Goal: Task Accomplishment & Management: Complete application form

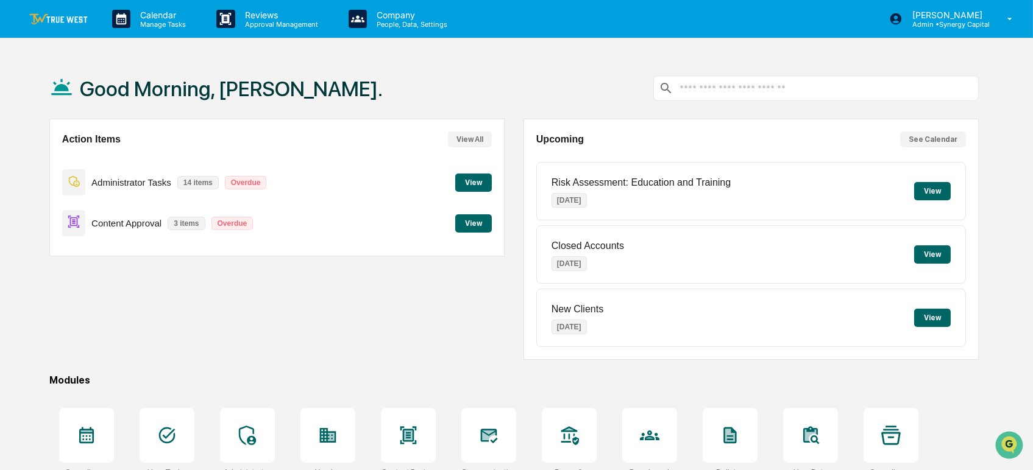
click at [469, 179] on button "View" at bounding box center [473, 183] width 37 height 18
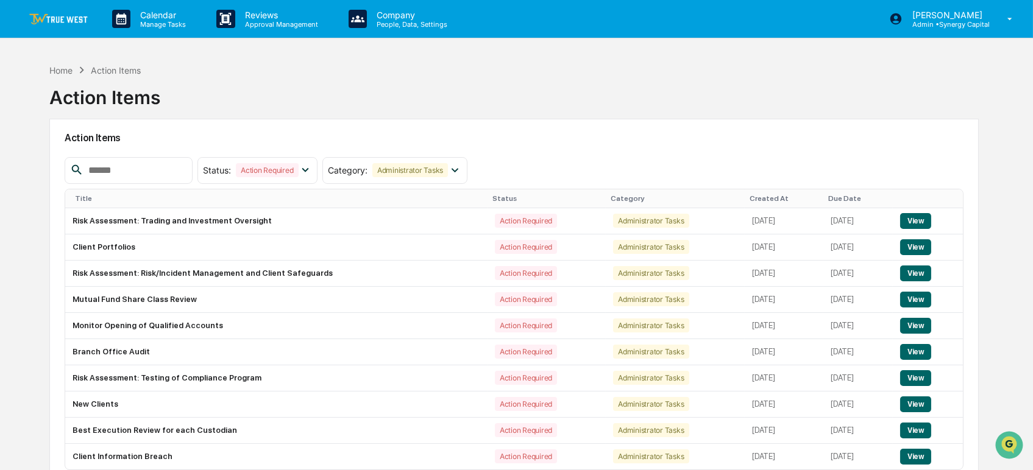
click at [708, 96] on div "Home Action Items Action Items" at bounding box center [514, 88] width 930 height 61
click at [695, 86] on div "Home Action Items Action Items" at bounding box center [514, 88] width 930 height 61
click at [860, 77] on div "Home Action Items Action Items" at bounding box center [514, 88] width 930 height 61
click at [57, 20] on img at bounding box center [58, 19] width 59 height 12
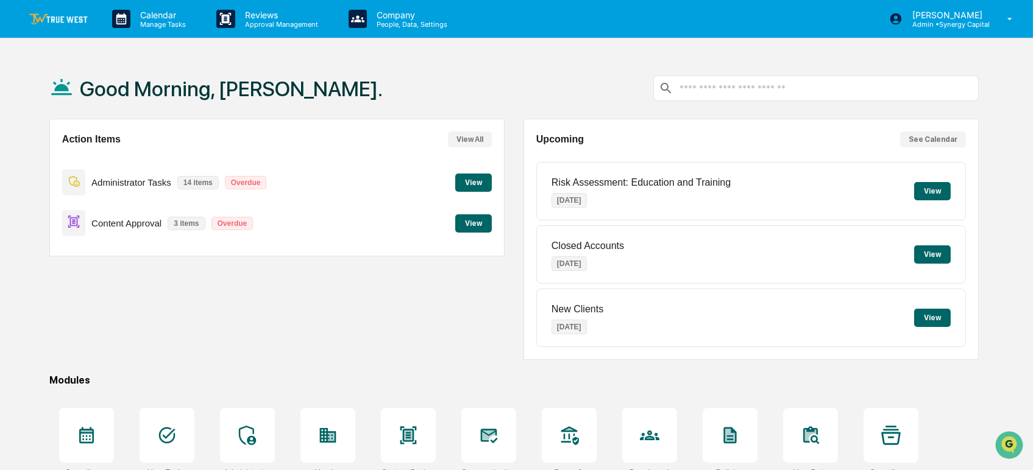
click at [389, 87] on div "Good Morning, Tracy." at bounding box center [514, 88] width 930 height 61
click at [394, 79] on div "Good Morning, Tracy." at bounding box center [514, 88] width 930 height 61
click at [977, 17] on p "[PERSON_NAME]" at bounding box center [946, 15] width 87 height 10
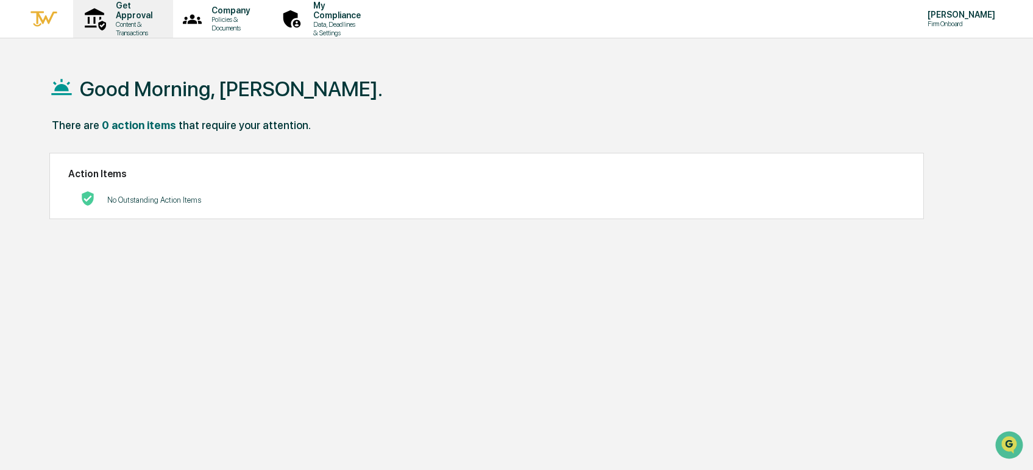
click at [146, 18] on p "Get Approval" at bounding box center [132, 11] width 52 height 20
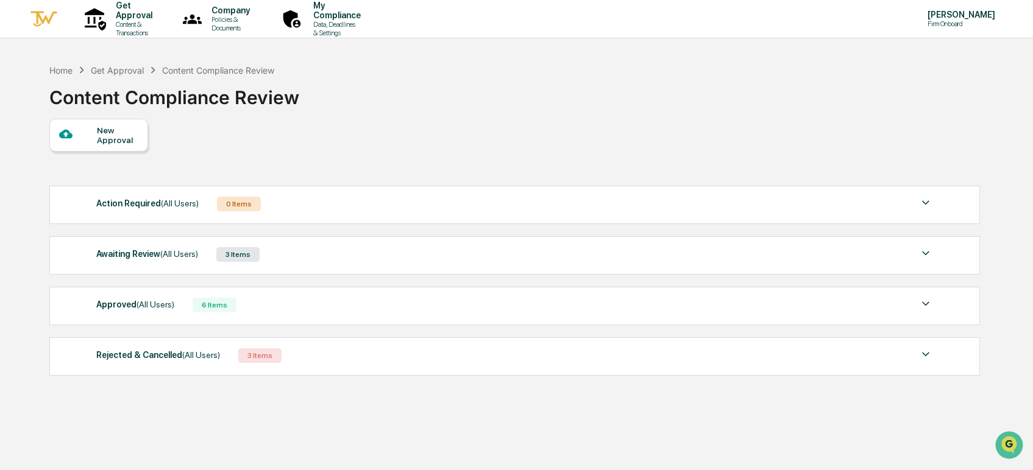
click at [115, 139] on div "New Approval" at bounding box center [117, 136] width 41 height 20
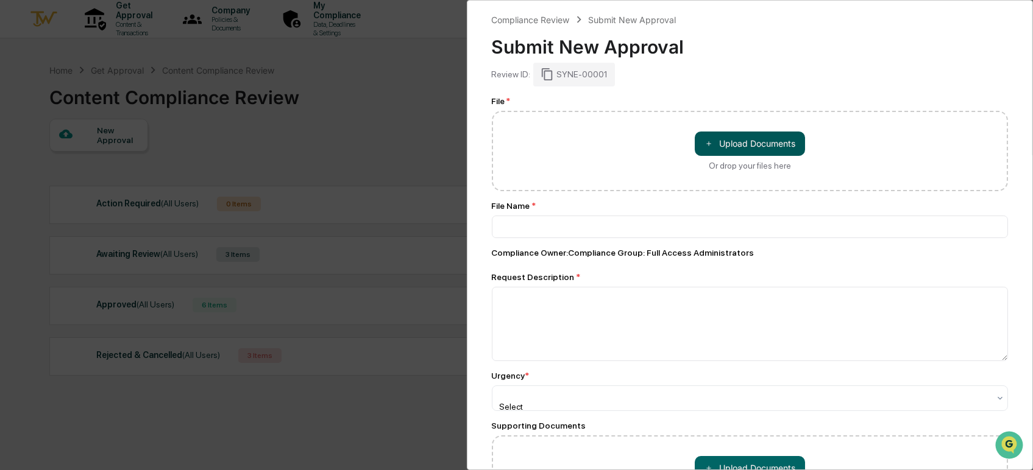
click at [753, 142] on button "＋ Upload Documents" at bounding box center [750, 144] width 110 height 24
type input "**********"
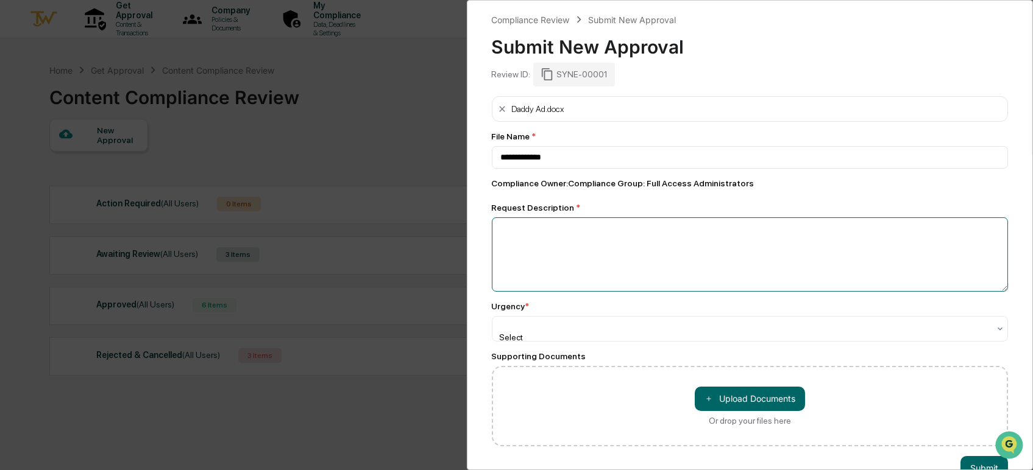
click at [589, 229] on textarea at bounding box center [750, 255] width 517 height 74
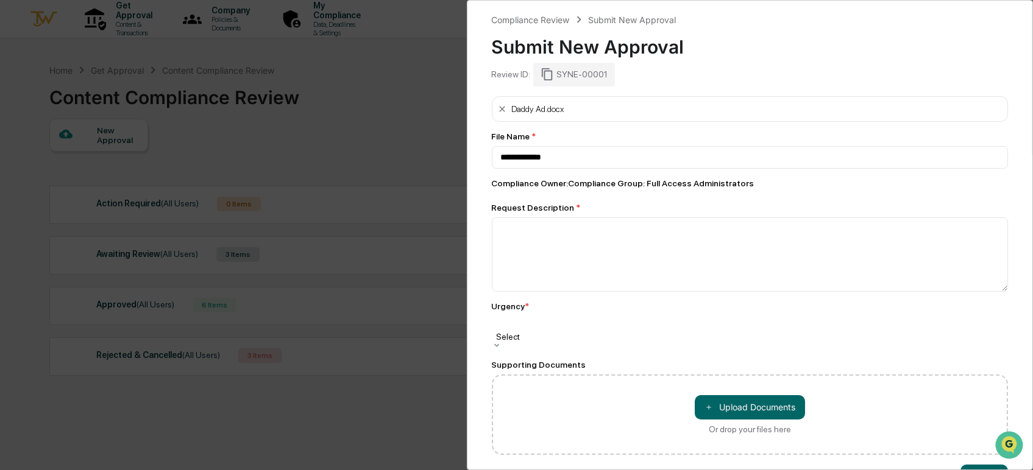
click at [601, 322] on div "Select" at bounding box center [750, 328] width 517 height 24
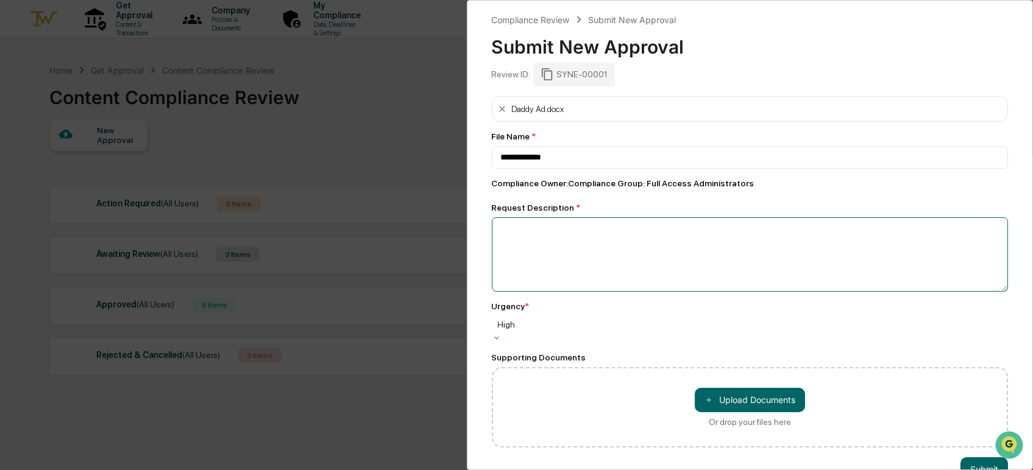
click at [586, 260] on textarea at bounding box center [750, 255] width 517 height 74
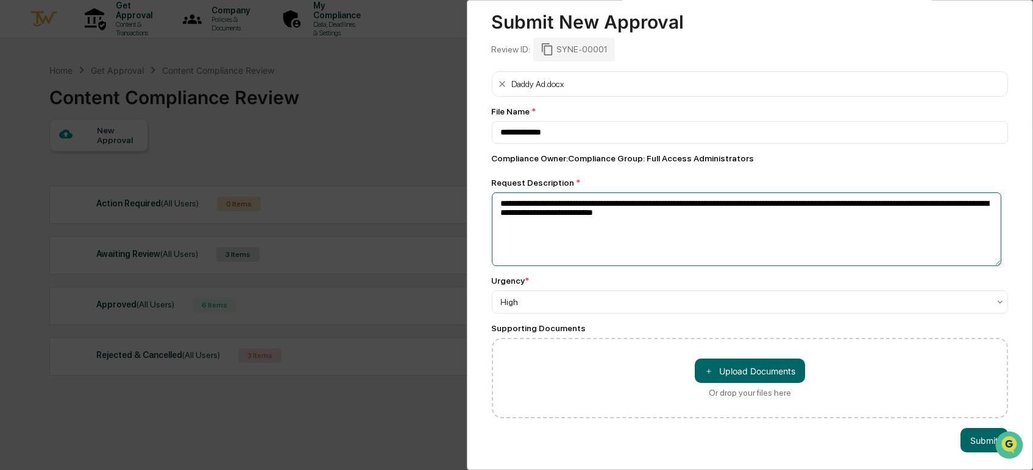
scroll to position [37, 0]
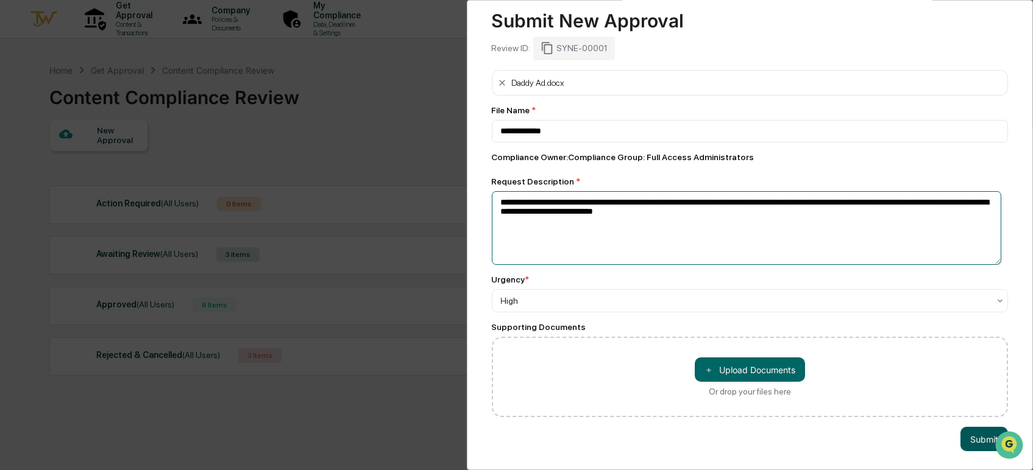
type textarea "**********"
click at [975, 429] on button "Submit" at bounding box center [984, 439] width 48 height 24
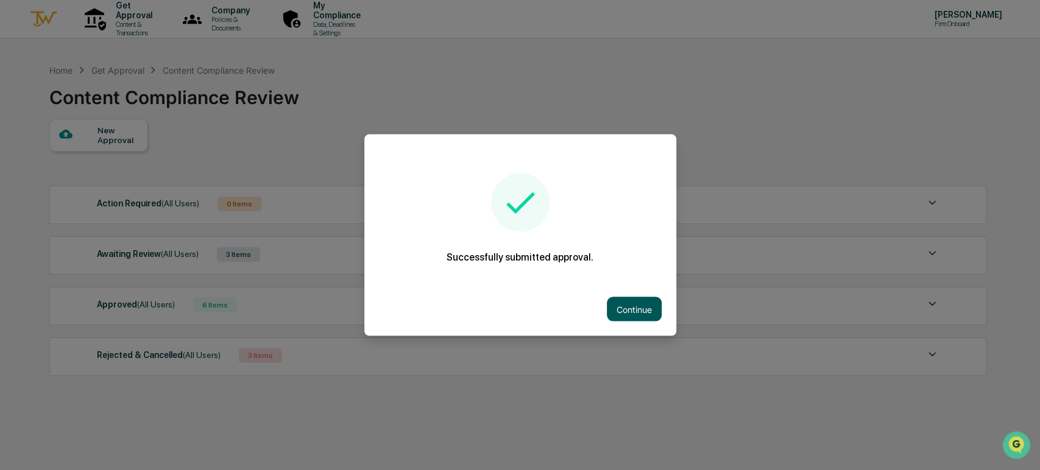
click at [644, 308] on button "Continue" at bounding box center [634, 309] width 55 height 24
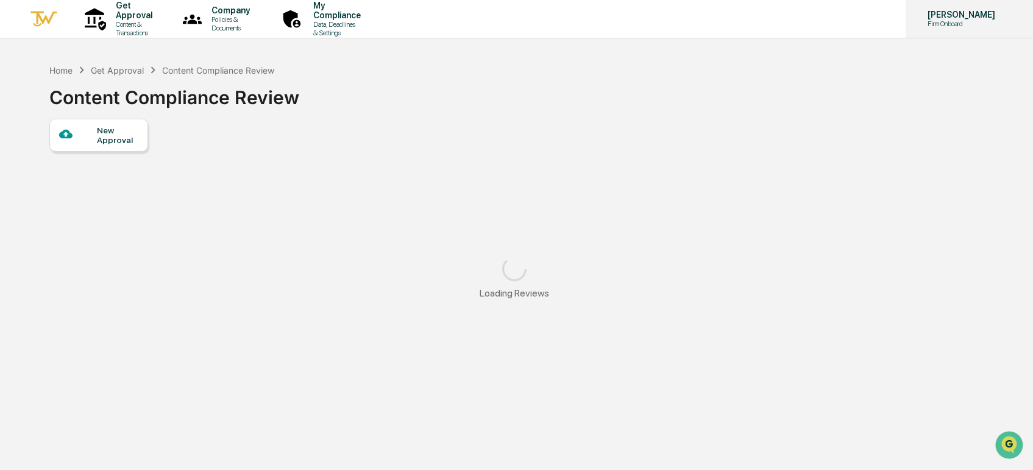
click at [957, 15] on p "[PERSON_NAME]" at bounding box center [959, 15] width 83 height 10
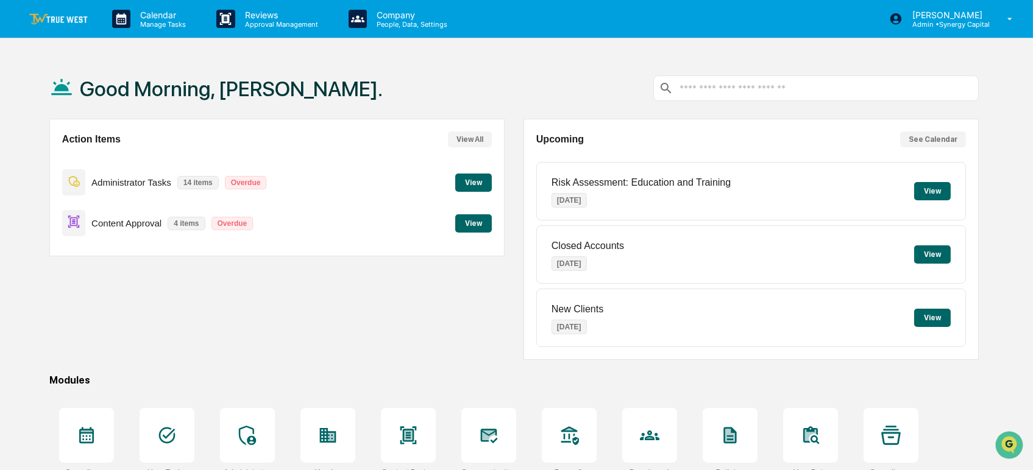
click at [478, 228] on button "View" at bounding box center [473, 224] width 37 height 18
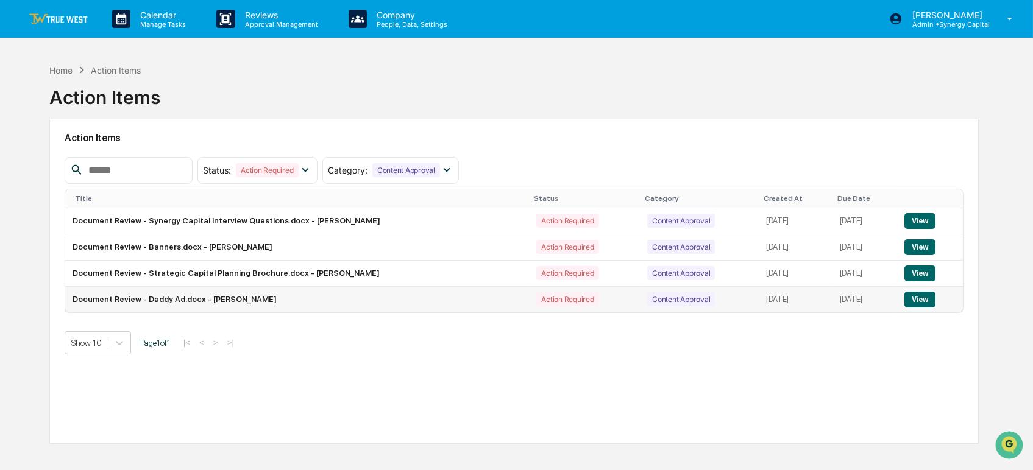
click at [930, 302] on button "View" at bounding box center [919, 300] width 31 height 16
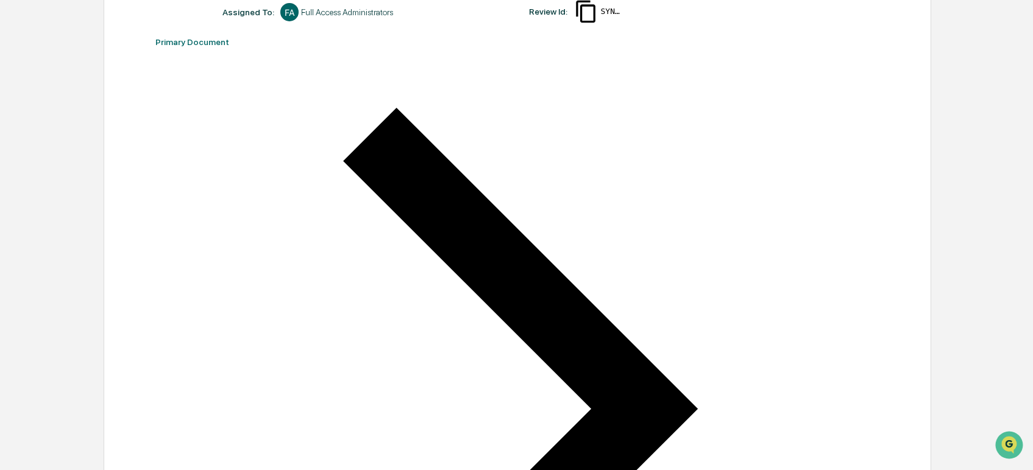
scroll to position [298, 0]
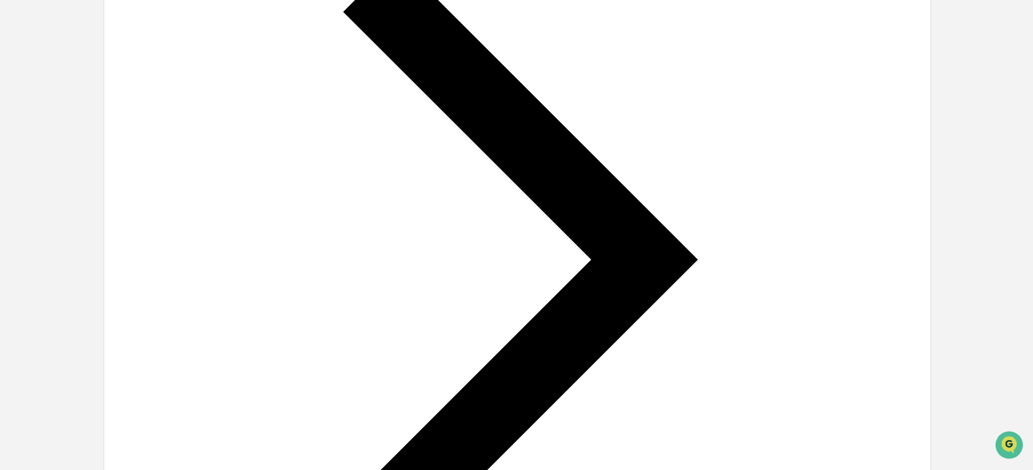
scroll to position [351, 0]
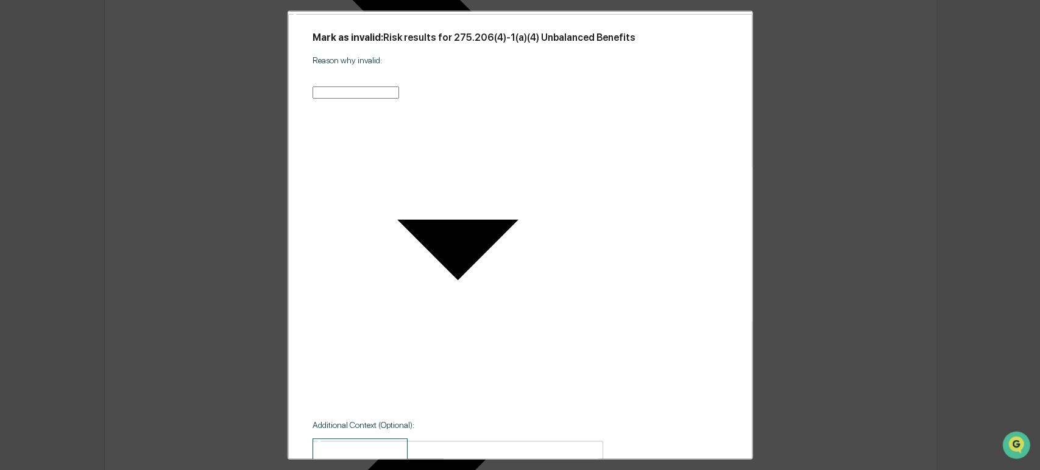
type input "**********"
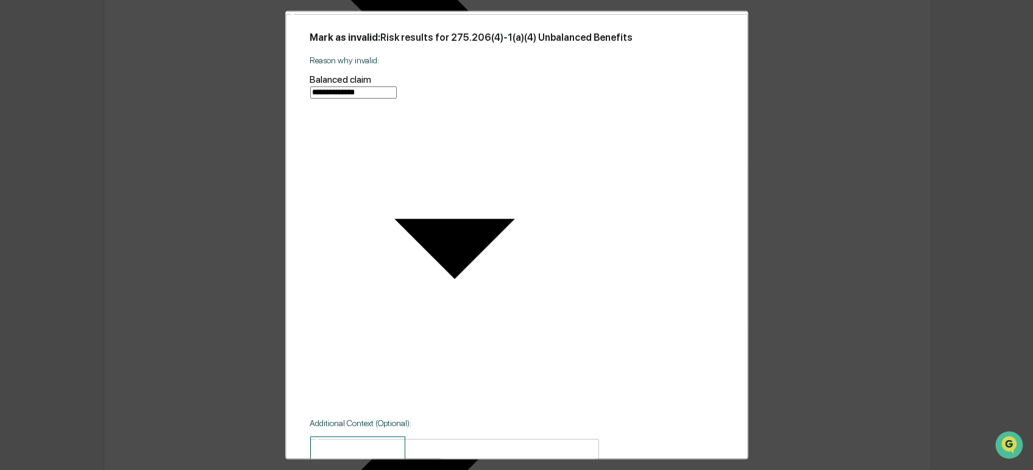
click at [405, 436] on textarea at bounding box center [357, 457] width 95 height 42
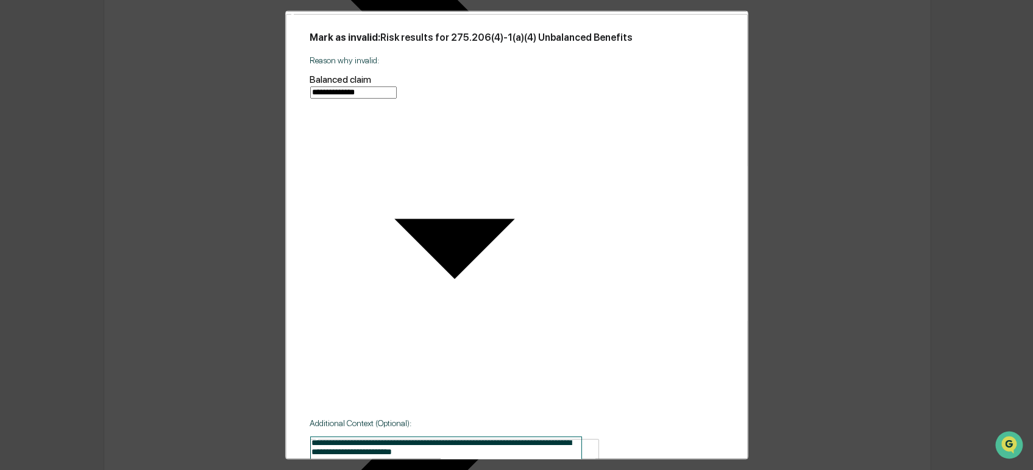
click at [355, 436] on textarea "**********" at bounding box center [446, 455] width 272 height 38
click at [497, 436] on textarea "**********" at bounding box center [446, 455] width 272 height 38
type textarea "**********"
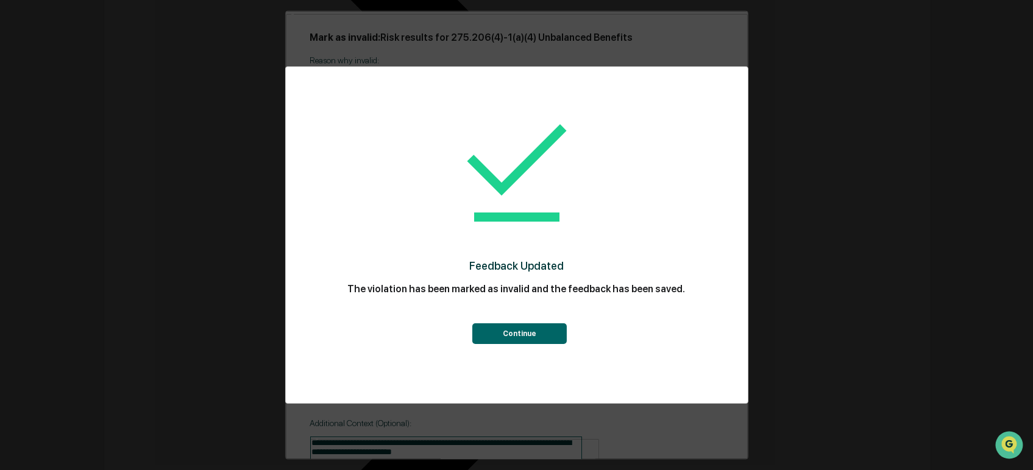
click at [521, 332] on button "Continue" at bounding box center [519, 334] width 94 height 21
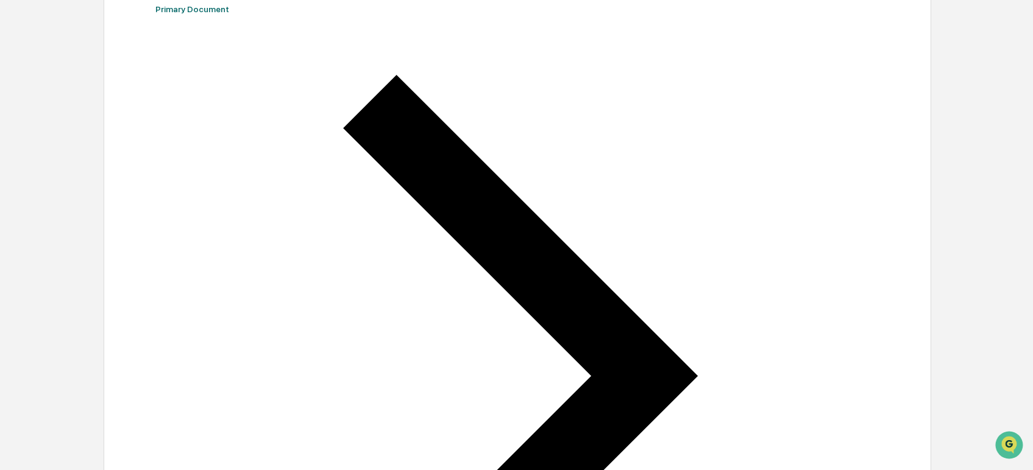
scroll to position [0, 0]
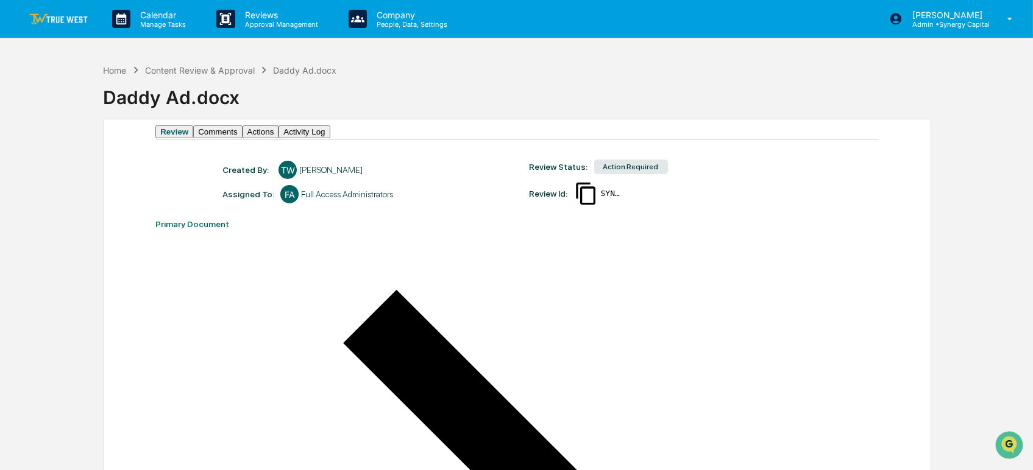
click at [279, 133] on button "Actions" at bounding box center [261, 132] width 37 height 13
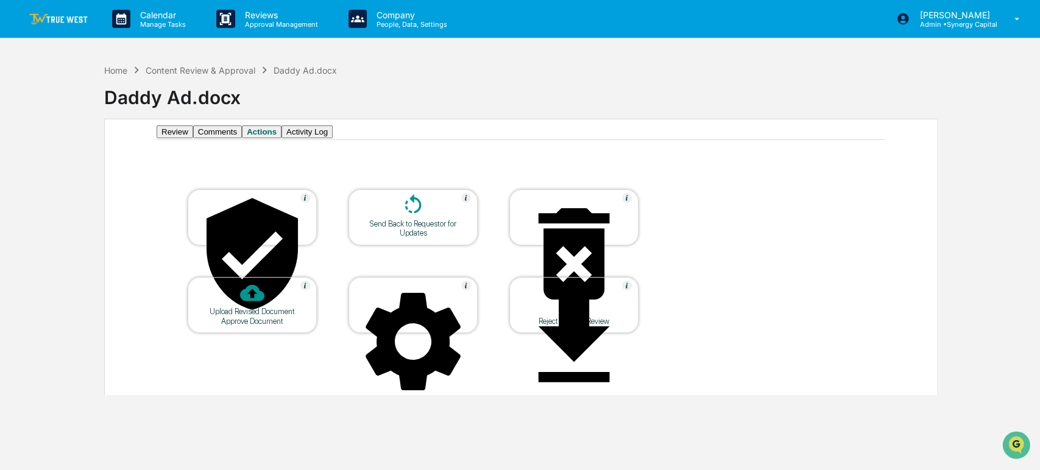
click at [294, 234] on div at bounding box center [252, 255] width 122 height 124
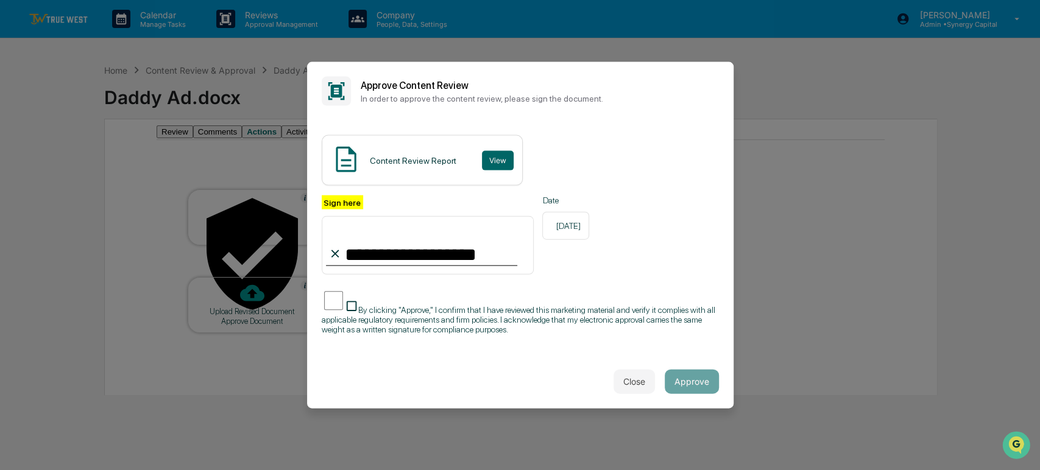
type input "**********"
click at [689, 374] on button "Approve" at bounding box center [692, 381] width 54 height 24
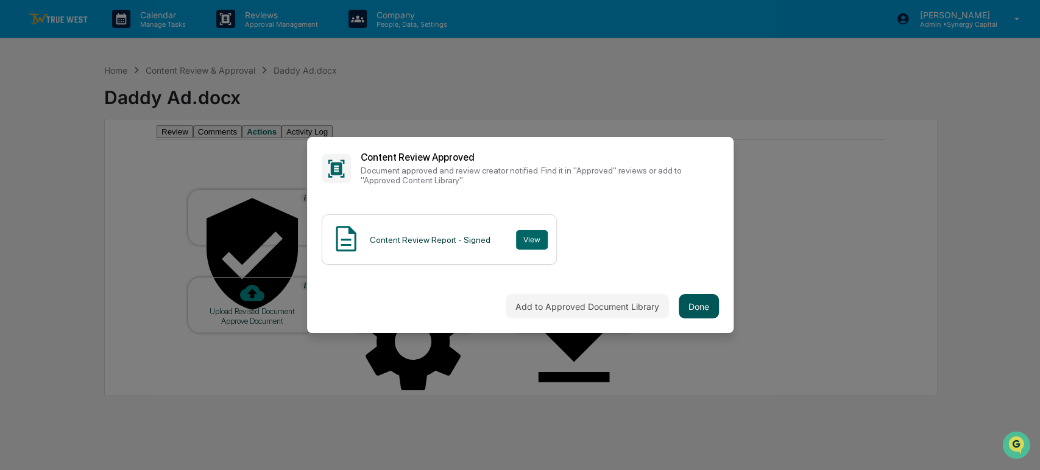
click at [707, 303] on button "Done" at bounding box center [699, 306] width 40 height 24
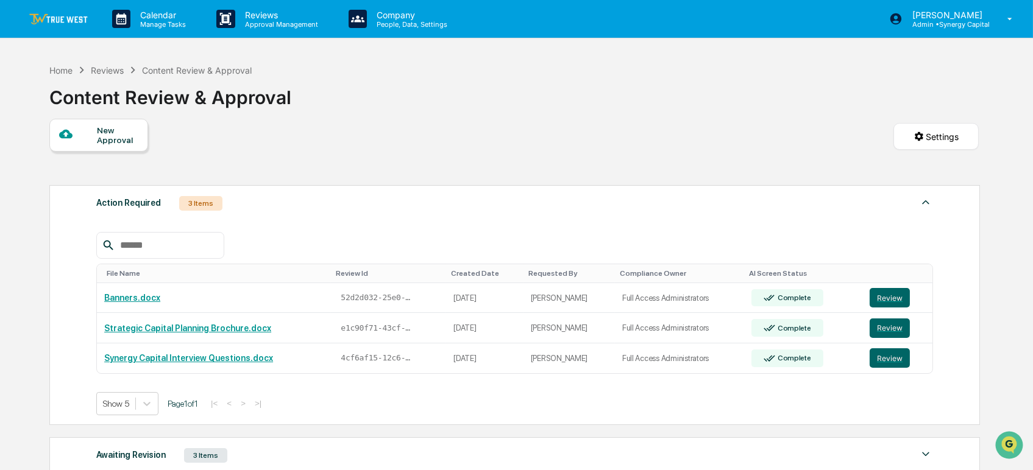
click at [63, 12] on link at bounding box center [65, 19] width 73 height 38
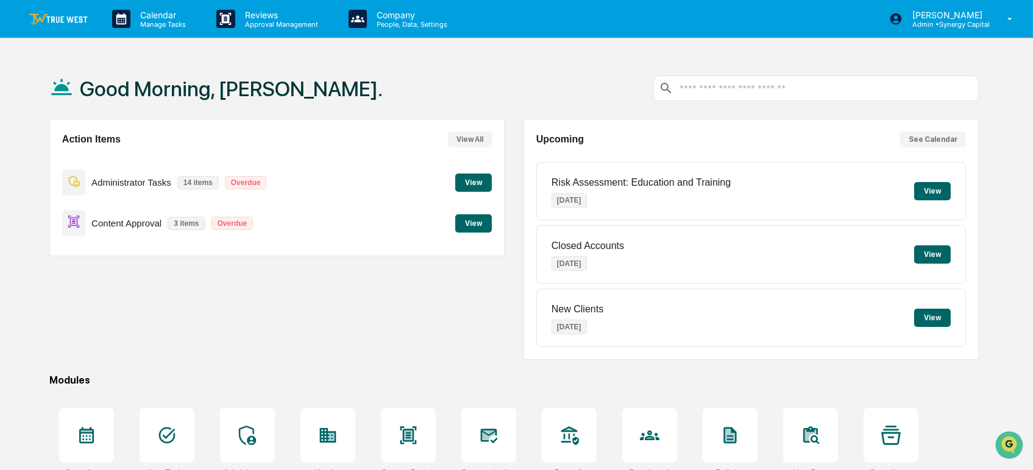
click at [475, 180] on button "View" at bounding box center [473, 183] width 37 height 18
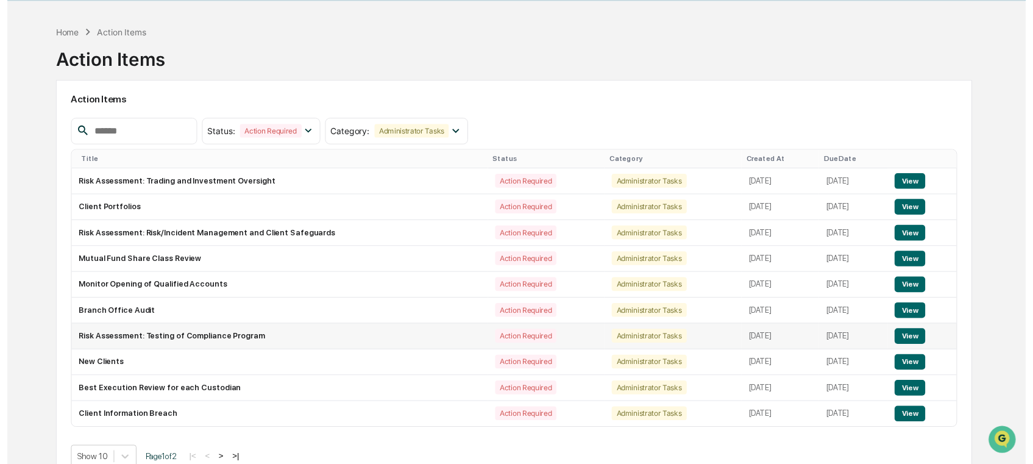
scroll to position [58, 0]
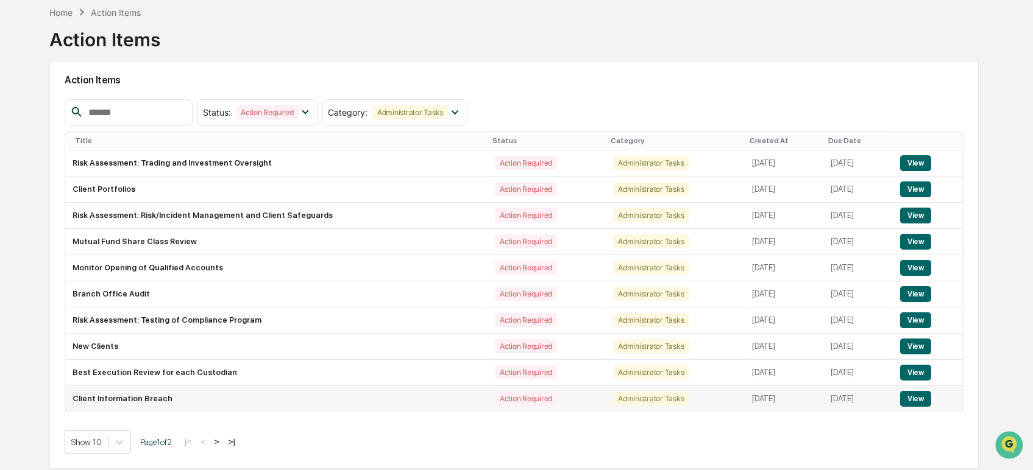
click at [918, 401] on button "View" at bounding box center [915, 399] width 31 height 16
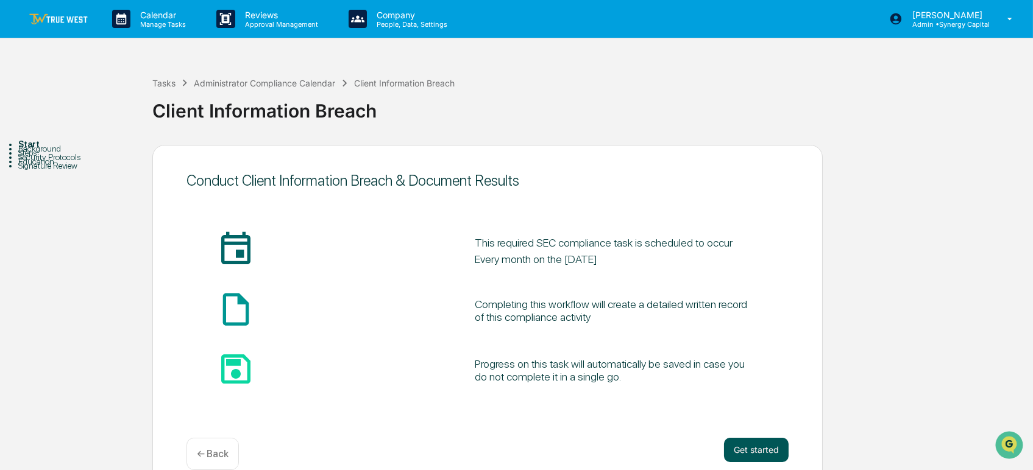
click at [763, 452] on button "Get started" at bounding box center [756, 450] width 65 height 24
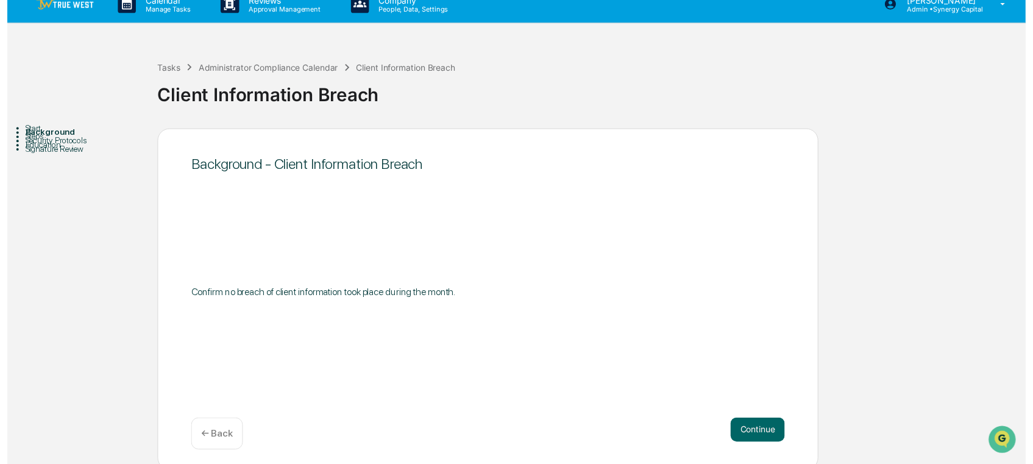
scroll to position [20, 0]
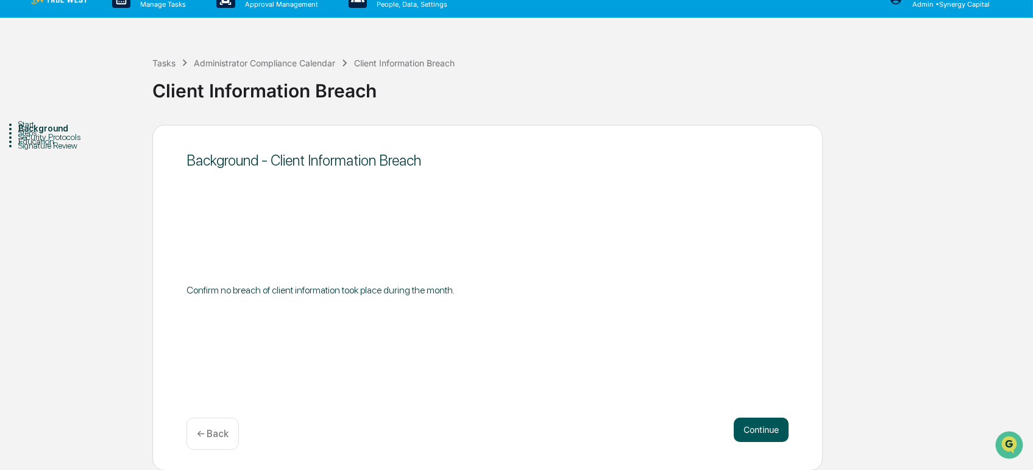
click at [761, 431] on button "Continue" at bounding box center [761, 430] width 55 height 24
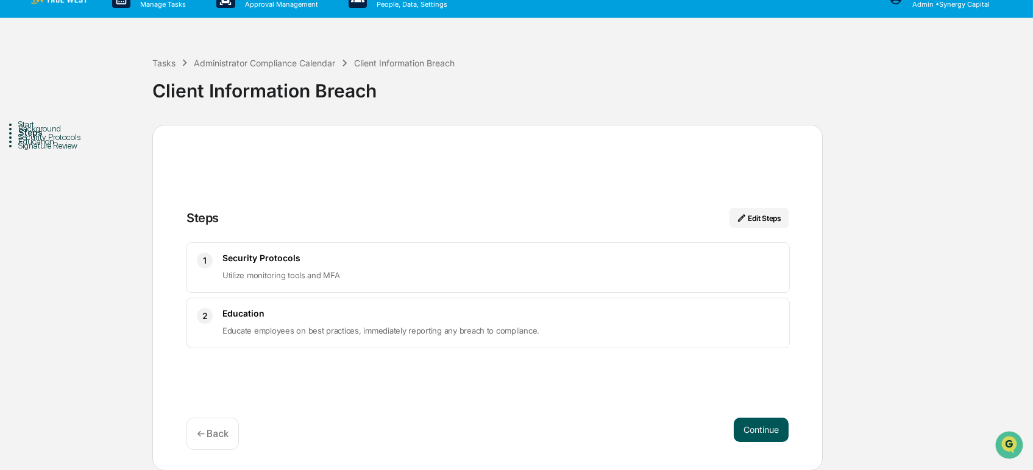
click at [755, 425] on button "Continue" at bounding box center [761, 430] width 55 height 24
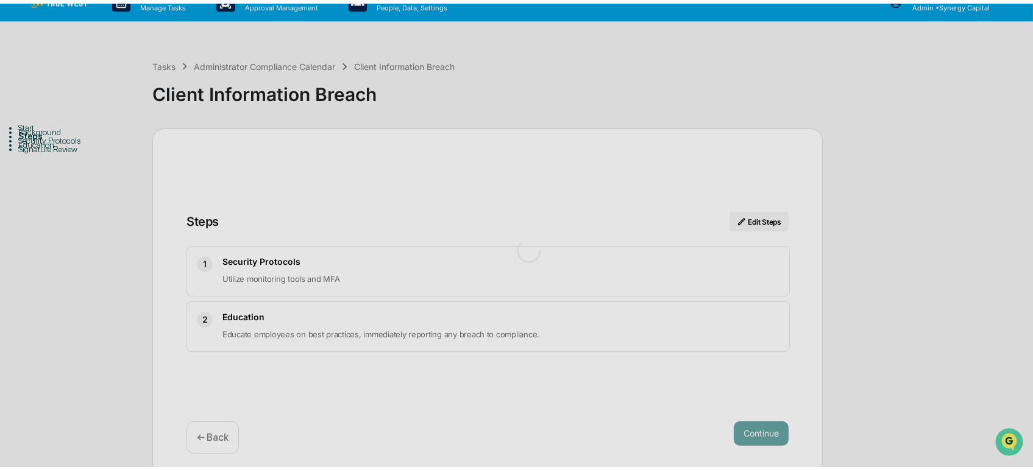
scroll to position [9, 0]
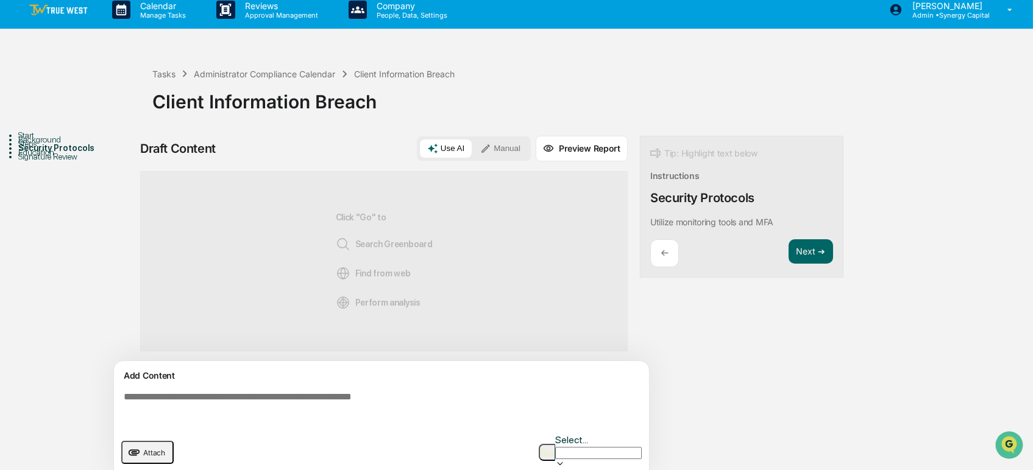
click at [500, 151] on button "Manual" at bounding box center [500, 149] width 55 height 18
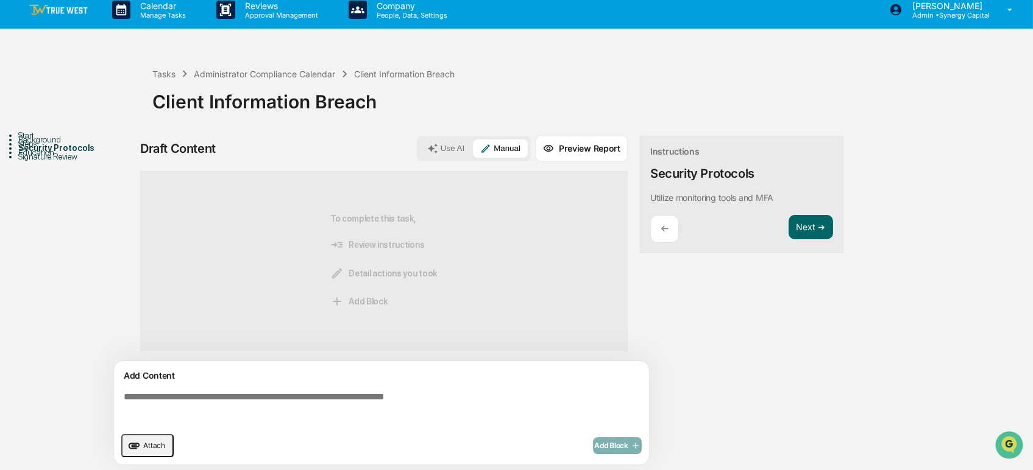
click at [396, 397] on textarea at bounding box center [384, 409] width 530 height 44
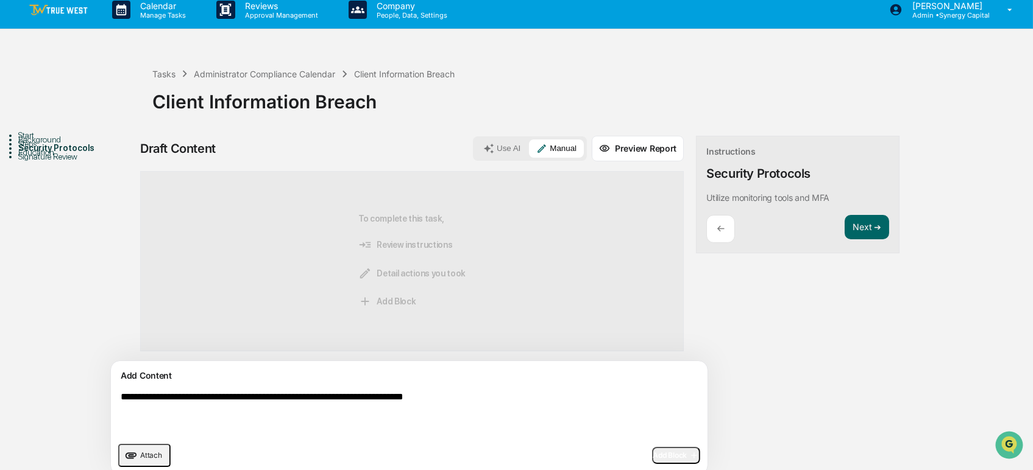
type textarea "**********"
click at [653, 451] on span "Add Block" at bounding box center [676, 456] width 46 height 10
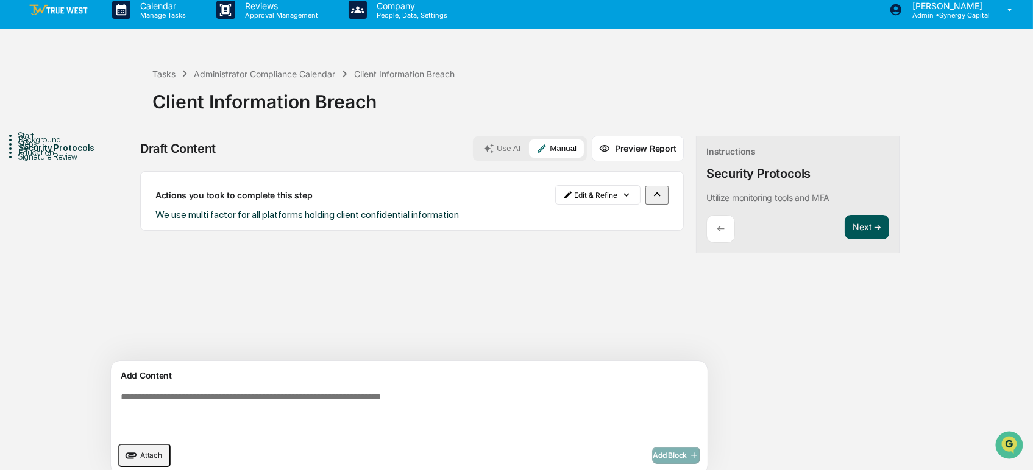
click at [845, 233] on button "Next ➔" at bounding box center [867, 227] width 44 height 25
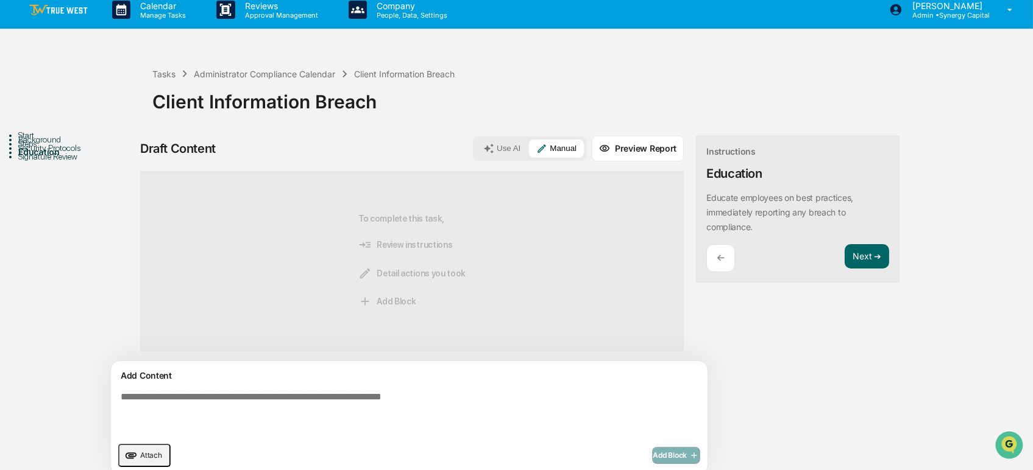
click at [361, 399] on textarea at bounding box center [381, 414] width 530 height 54
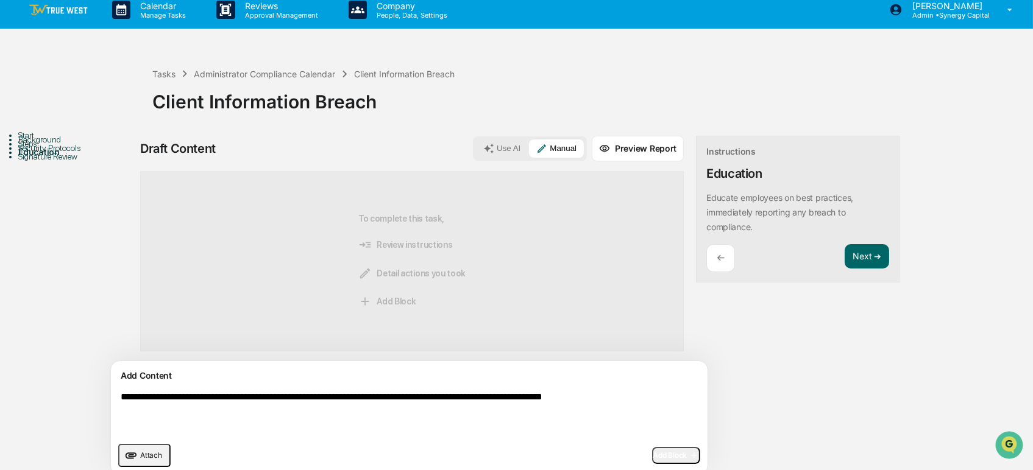
click at [144, 396] on textarea "**********" at bounding box center [381, 414] width 530 height 54
click at [250, 396] on textarea "**********" at bounding box center [381, 414] width 530 height 54
click at [255, 395] on textarea "**********" at bounding box center [381, 414] width 530 height 54
type textarea "**********"
click at [687, 452] on icon "button" at bounding box center [693, 456] width 12 height 10
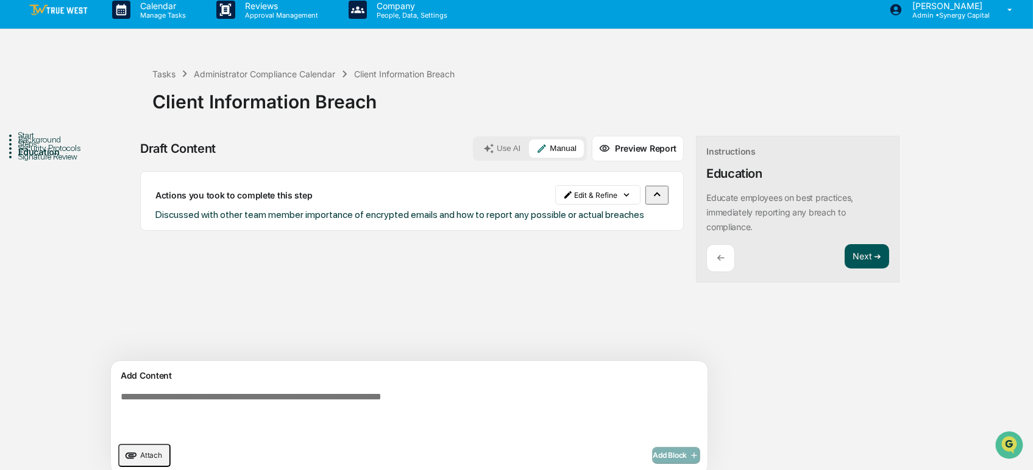
click at [845, 256] on button "Next ➔" at bounding box center [867, 256] width 44 height 25
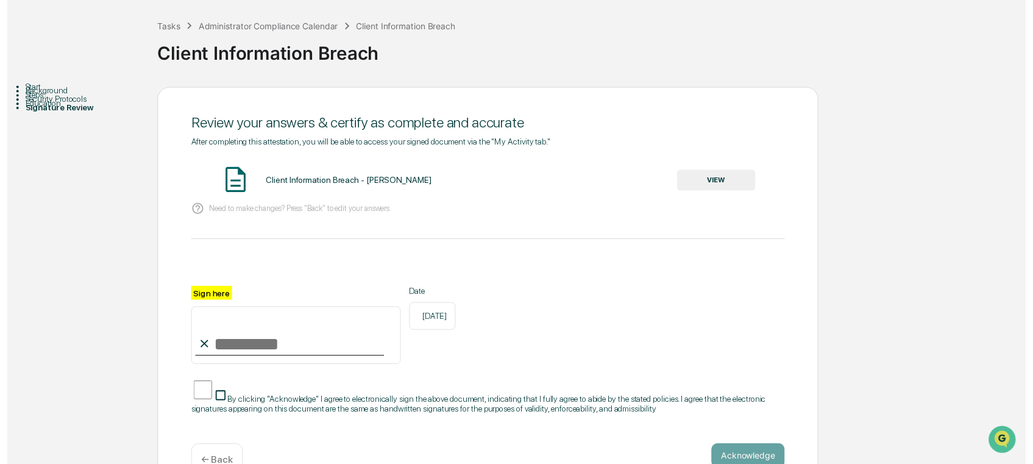
scroll to position [77, 0]
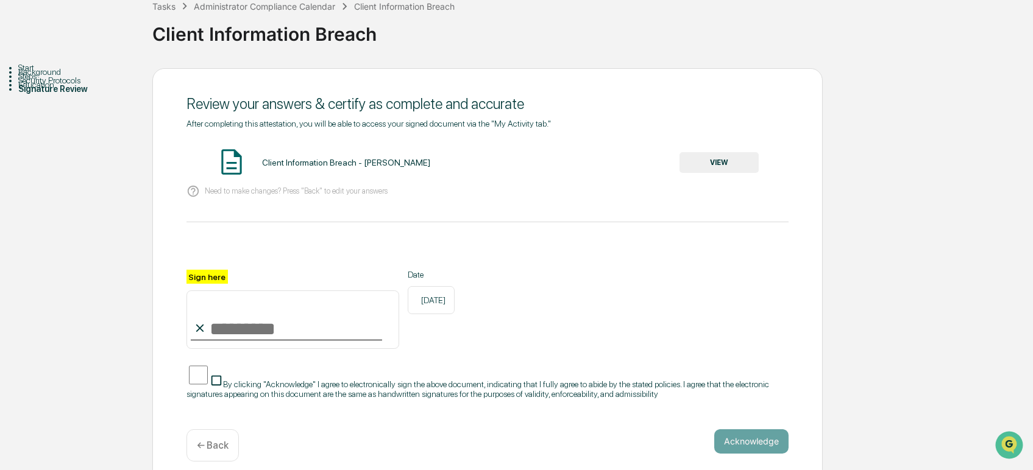
click at [705, 169] on button "VIEW" at bounding box center [718, 162] width 79 height 21
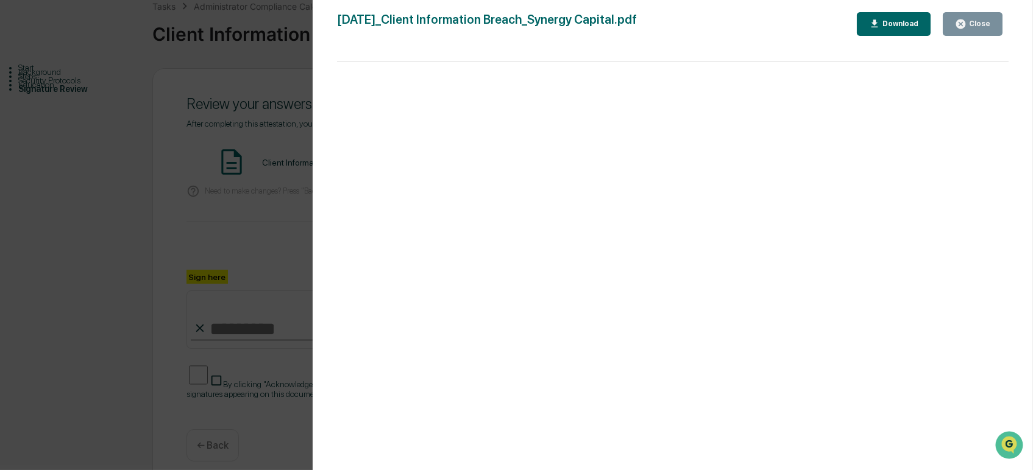
click at [963, 23] on icon "button" at bounding box center [961, 24] width 12 height 12
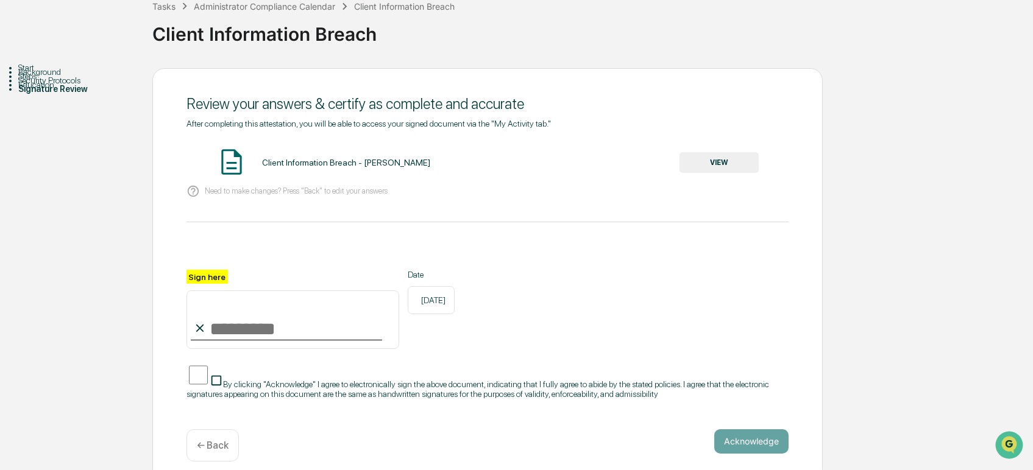
click at [201, 335] on icon at bounding box center [199, 328] width 13 height 13
click at [220, 332] on input "Sign here" at bounding box center [292, 320] width 213 height 59
type input "*****"
click at [213, 452] on p "← Back" at bounding box center [213, 446] width 32 height 12
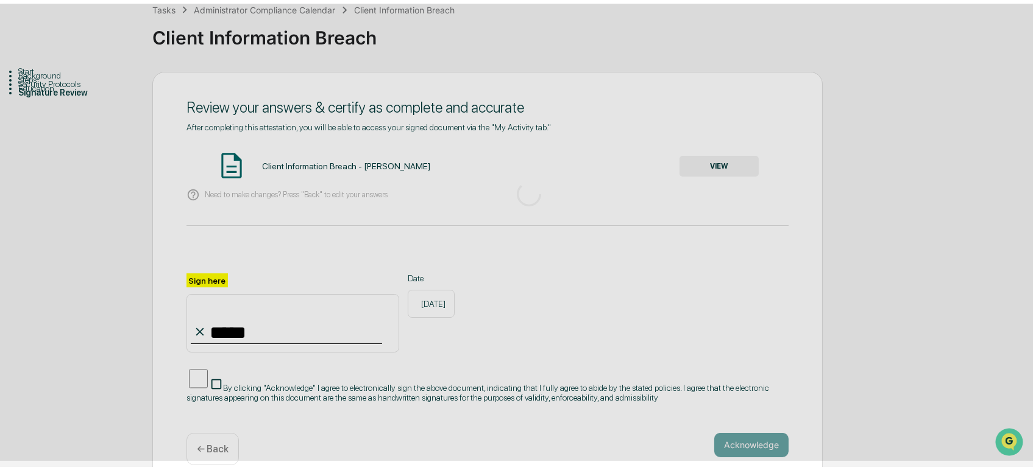
scroll to position [9, 0]
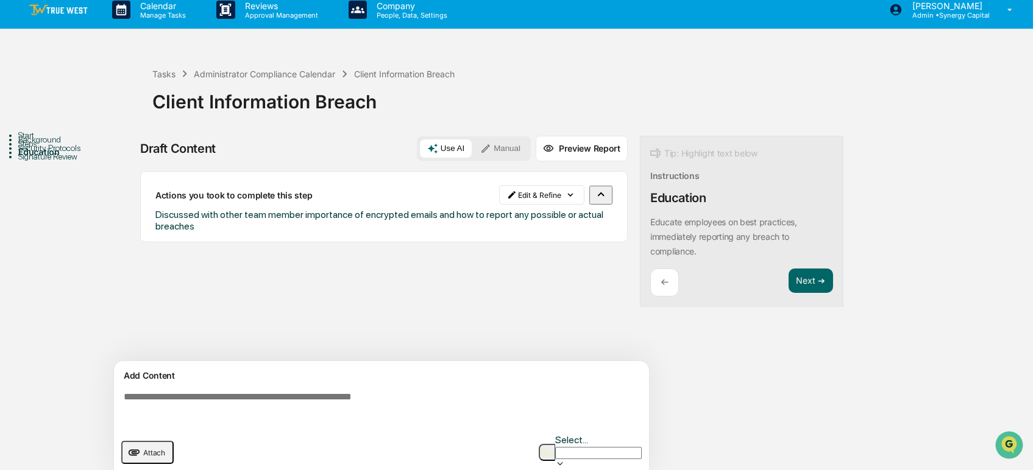
click at [325, 407] on textarea at bounding box center [384, 409] width 530 height 44
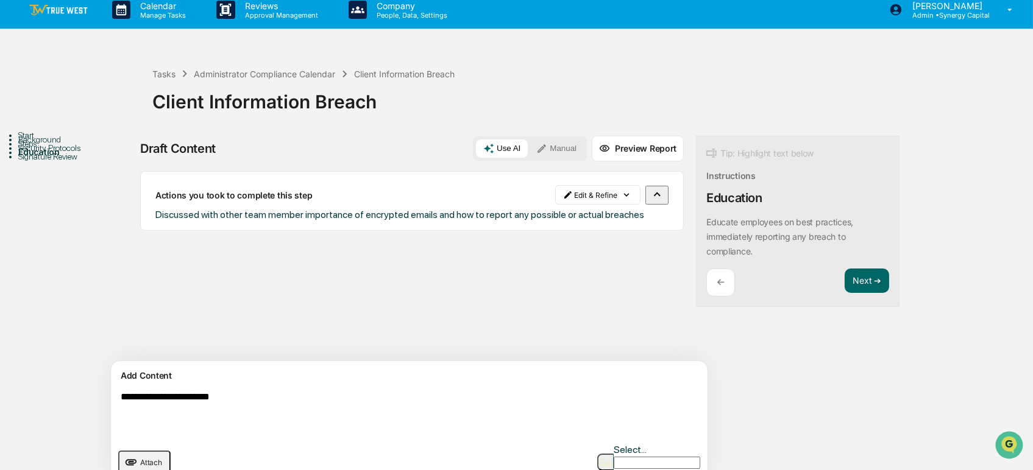
type textarea "**********"
click at [529, 146] on button "Manual" at bounding box center [556, 149] width 55 height 18
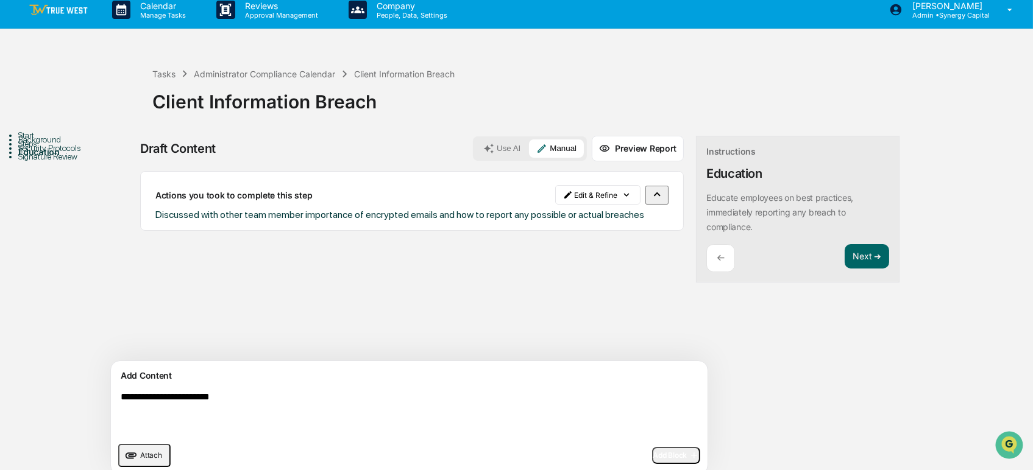
click at [653, 453] on span "Add Block" at bounding box center [676, 456] width 46 height 10
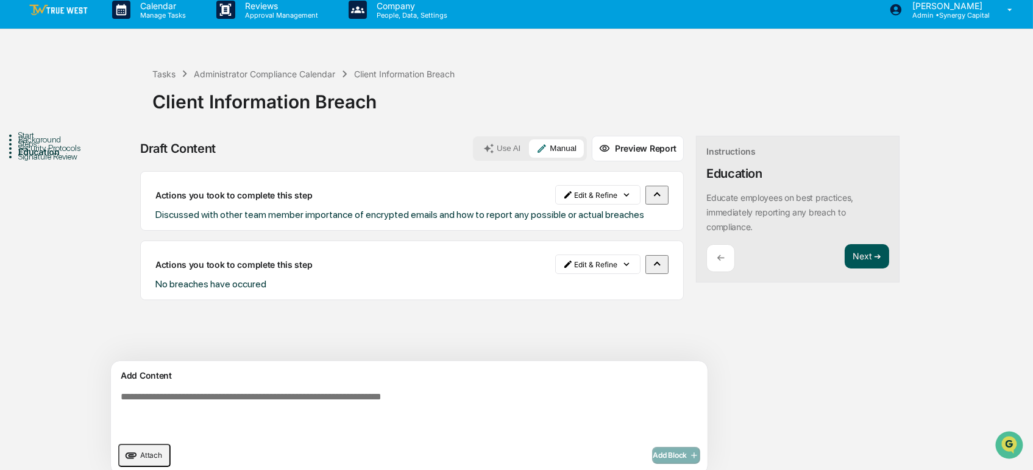
click at [845, 253] on button "Next ➔" at bounding box center [867, 256] width 44 height 25
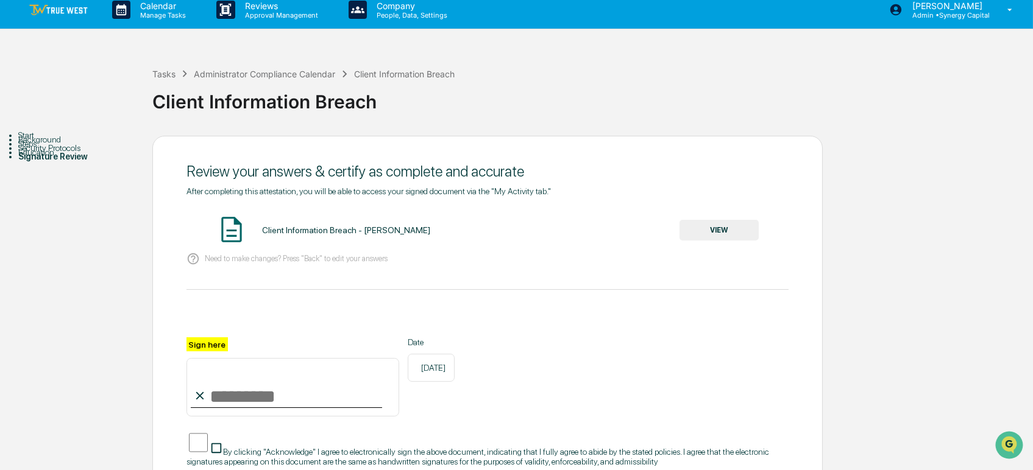
click at [751, 231] on button "VIEW" at bounding box center [718, 230] width 79 height 21
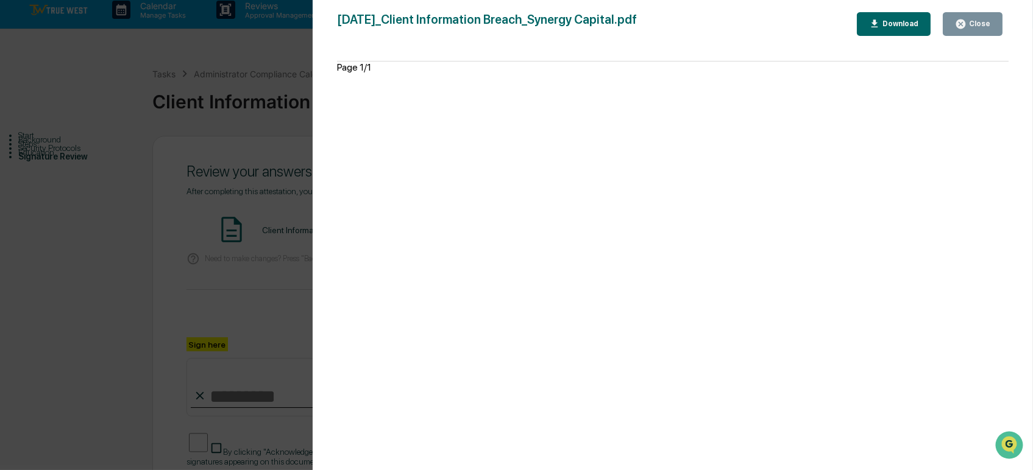
click at [973, 23] on div "Close" at bounding box center [979, 24] width 24 height 9
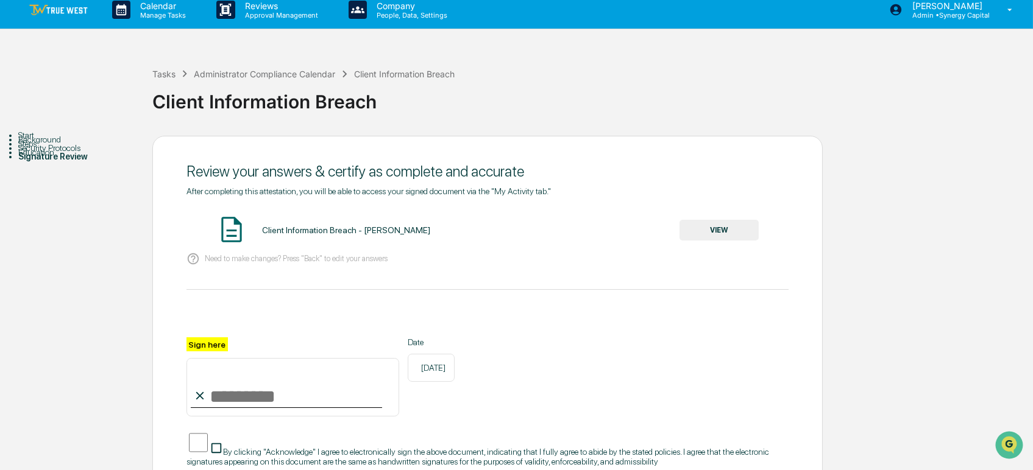
click at [265, 410] on input "Sign here" at bounding box center [292, 387] width 213 height 59
type input "**********"
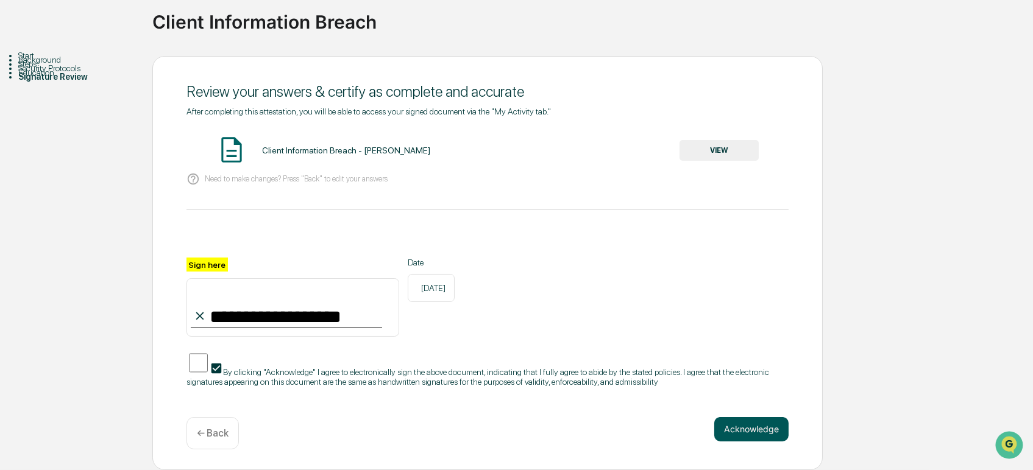
click at [728, 423] on button "Acknowledge" at bounding box center [751, 429] width 74 height 24
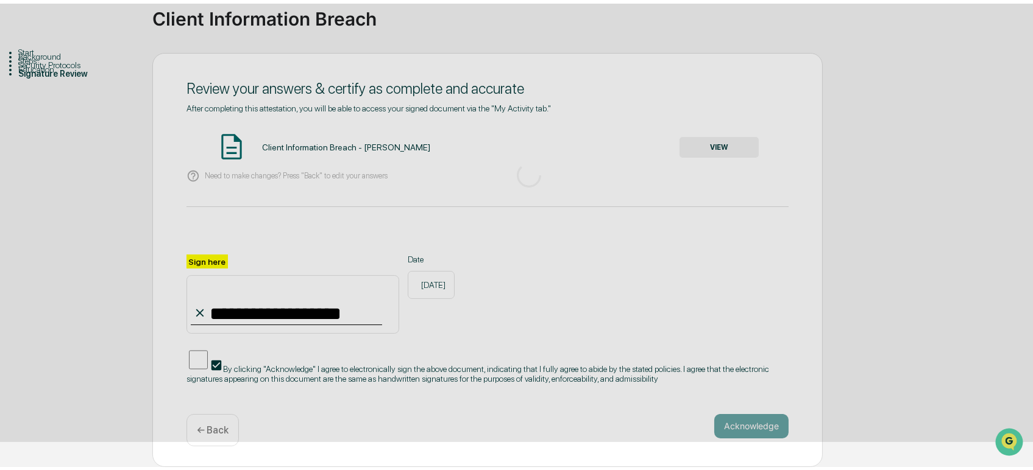
scroll to position [20, 0]
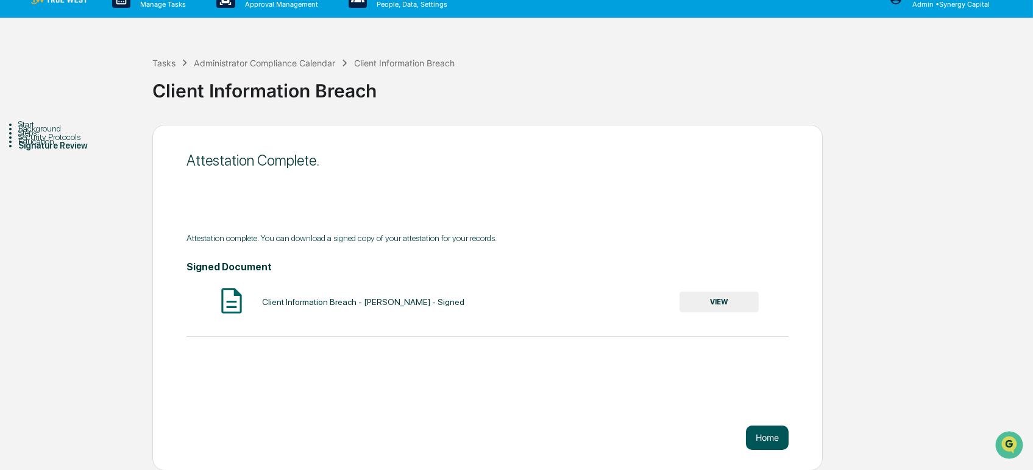
click at [767, 441] on button "Home" at bounding box center [767, 438] width 43 height 24
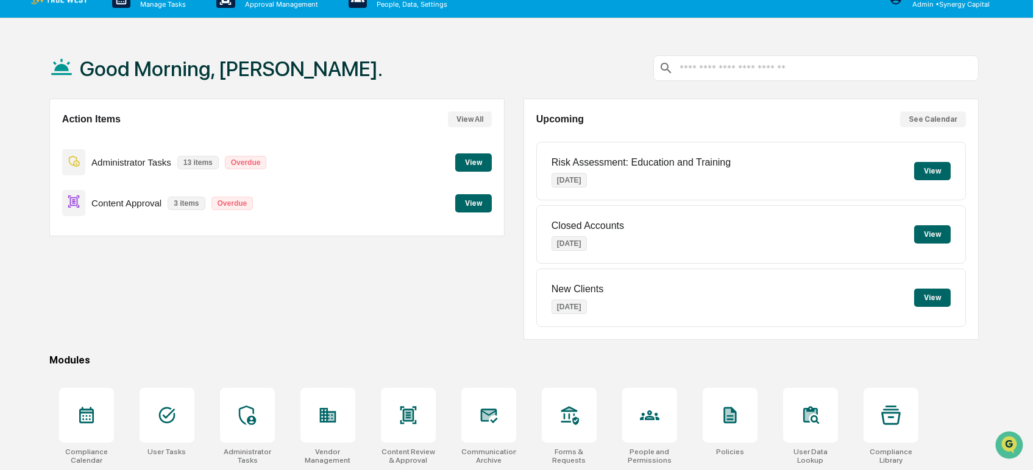
click at [483, 206] on button "View" at bounding box center [473, 203] width 37 height 18
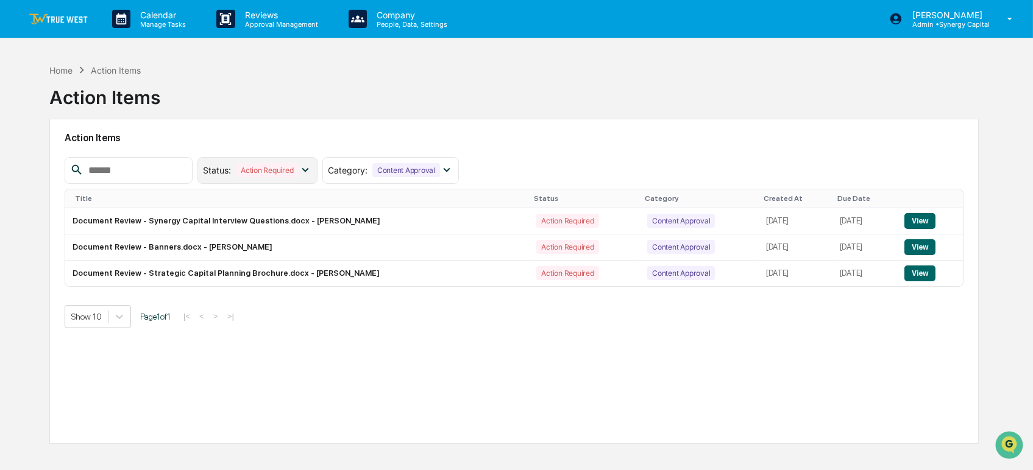
click at [298, 174] on div "Action Required" at bounding box center [267, 170] width 62 height 14
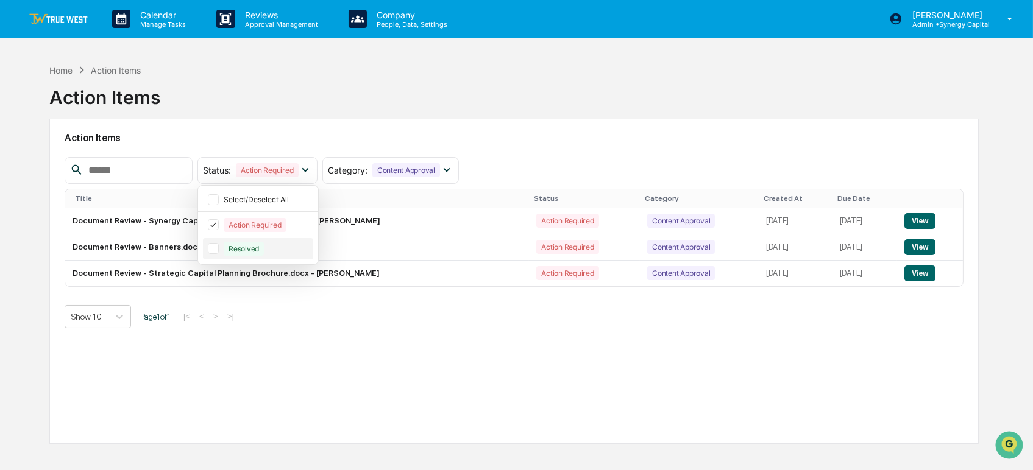
click at [296, 247] on div "Resolved" at bounding box center [267, 249] width 87 height 14
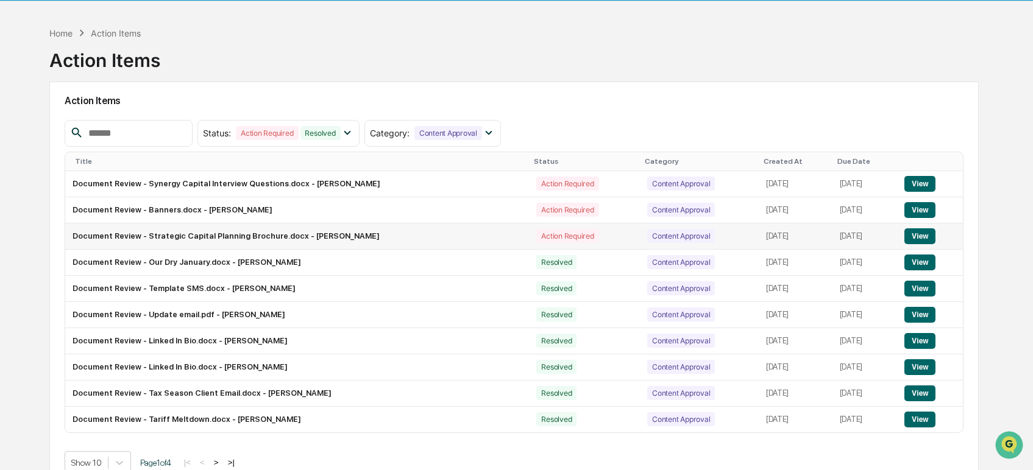
scroll to position [58, 0]
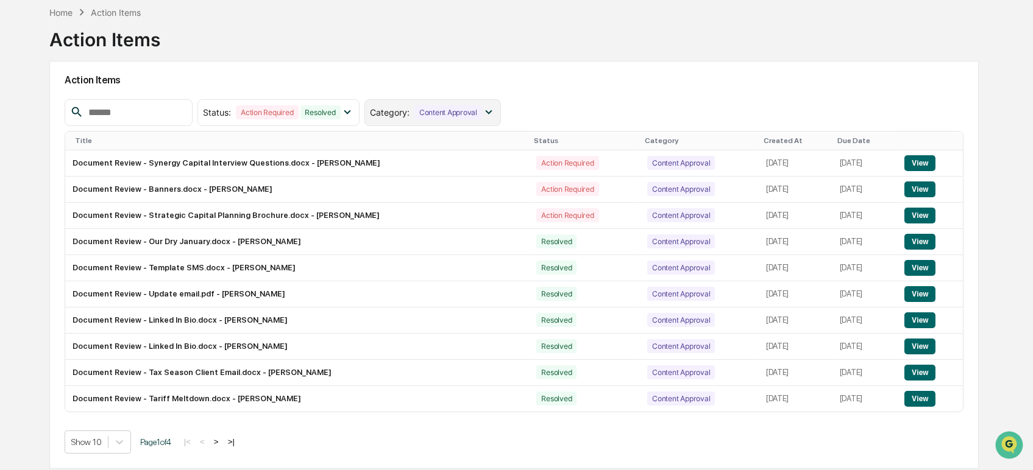
click at [455, 105] on div "Content Approval" at bounding box center [448, 112] width 68 height 14
click at [341, 111] on div "Resolved" at bounding box center [320, 112] width 40 height 14
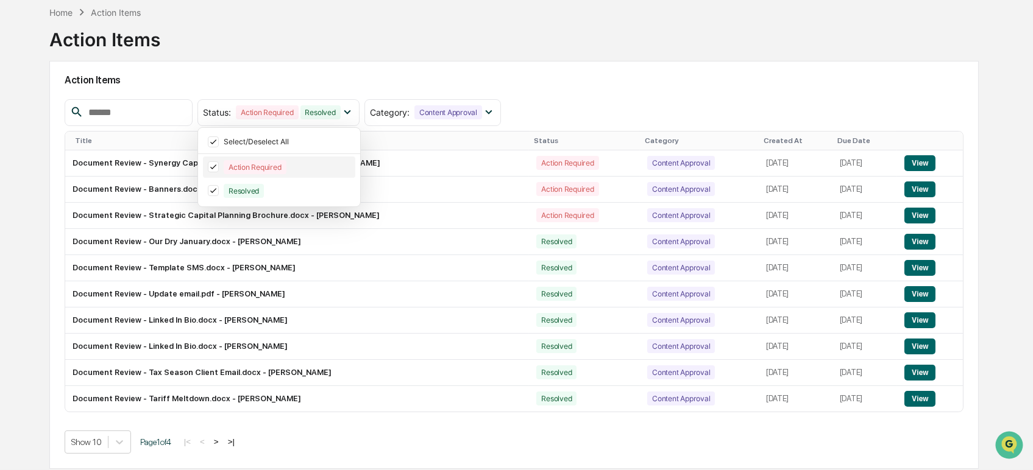
click at [220, 163] on icon at bounding box center [213, 167] width 13 height 9
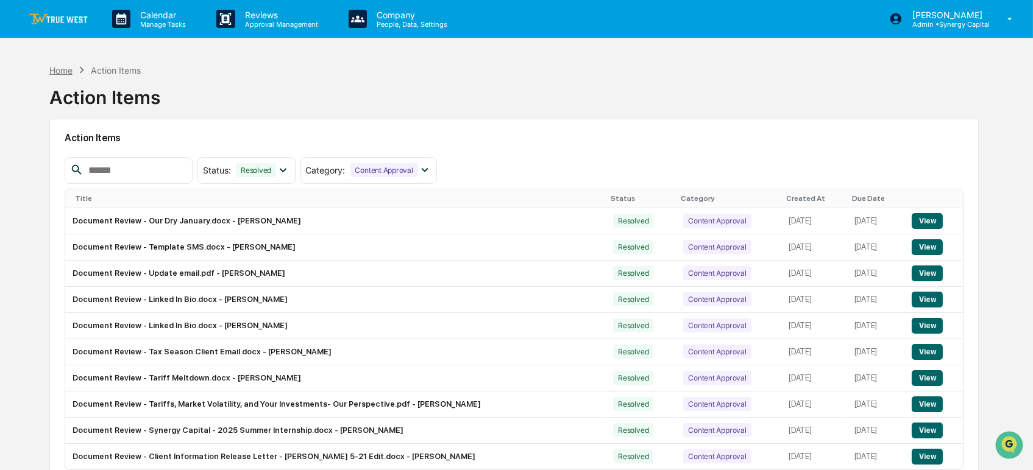
click at [63, 67] on div "Home" at bounding box center [60, 70] width 23 height 10
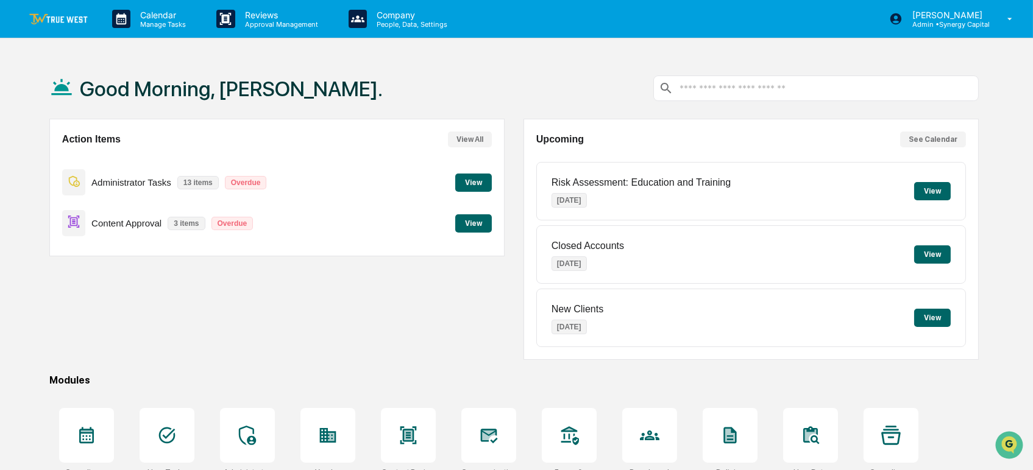
click at [474, 225] on button "View" at bounding box center [473, 224] width 37 height 18
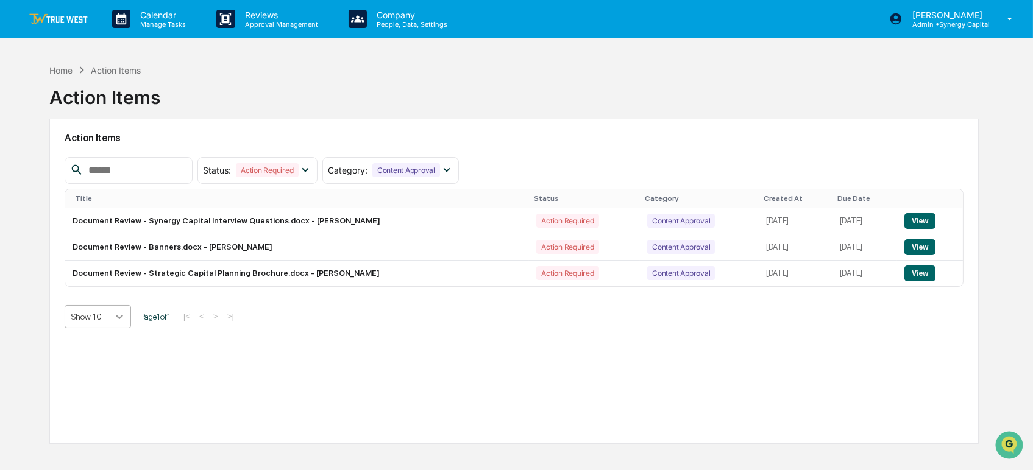
click at [122, 314] on icon at bounding box center [119, 317] width 12 height 12
click at [268, 22] on p "Approval Management" at bounding box center [279, 24] width 89 height 9
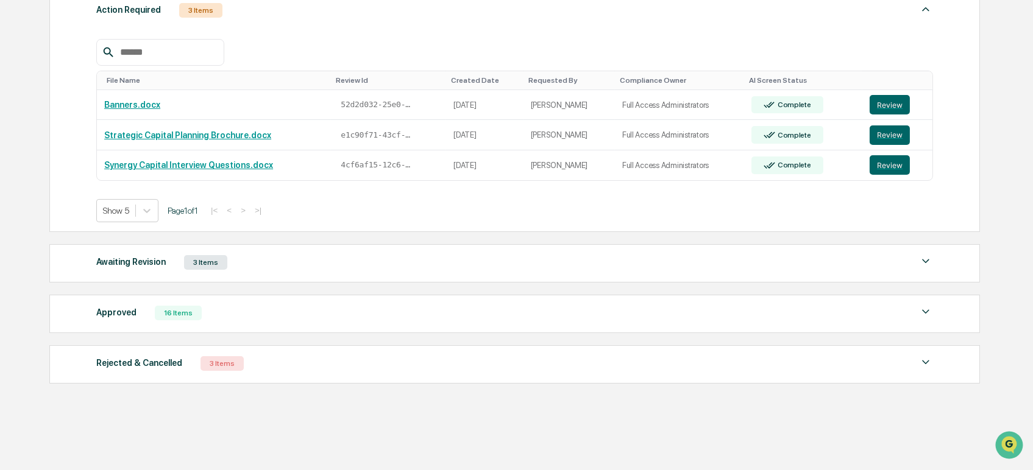
scroll to position [207, 0]
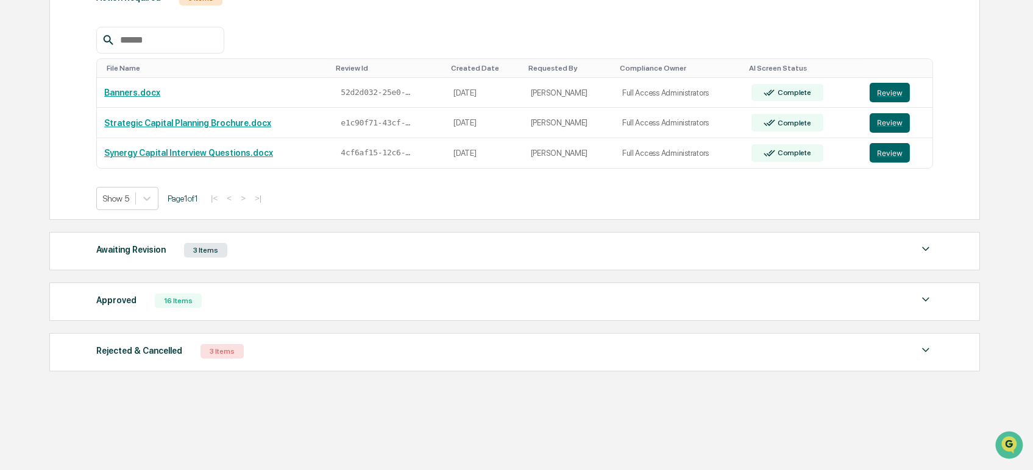
click at [928, 297] on img at bounding box center [925, 300] width 15 height 15
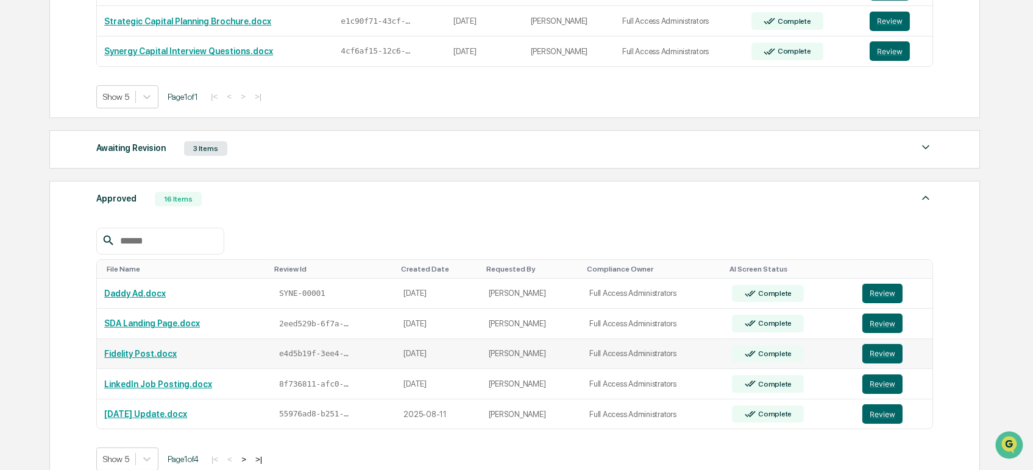
scroll to position [342, 0]
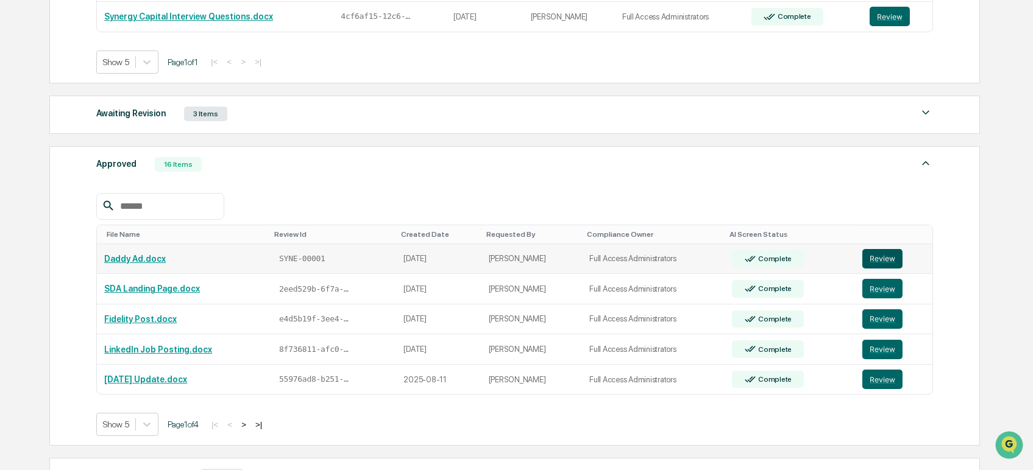
click at [878, 254] on button "Review" at bounding box center [882, 259] width 40 height 20
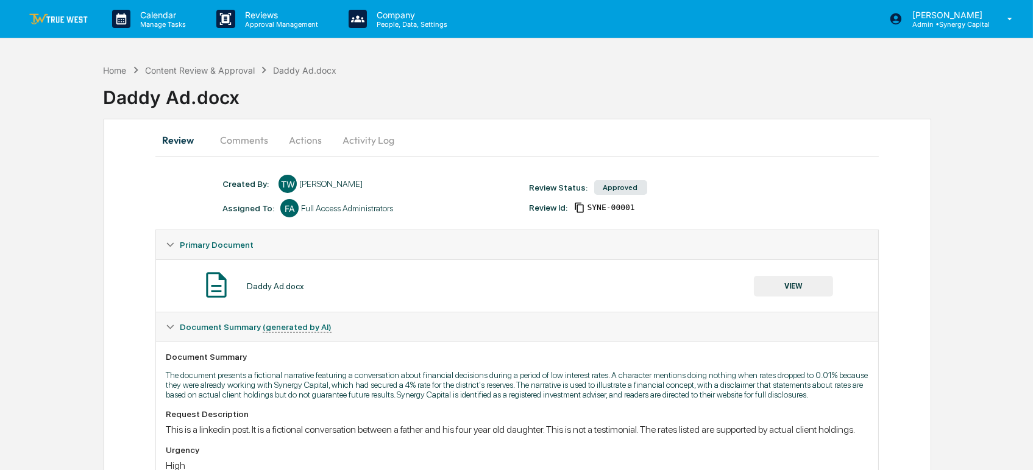
click at [296, 137] on button "Actions" at bounding box center [305, 140] width 55 height 29
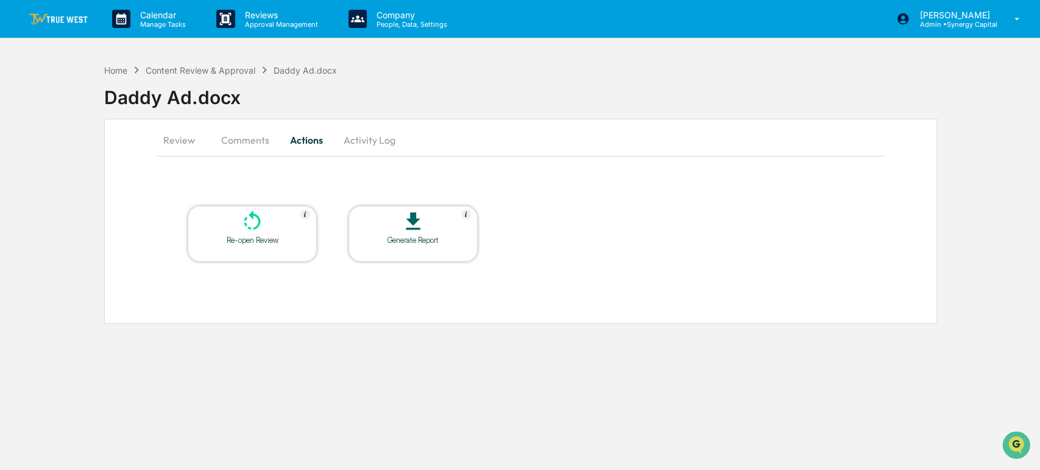
click at [270, 243] on div "Re-open Review" at bounding box center [252, 240] width 110 height 9
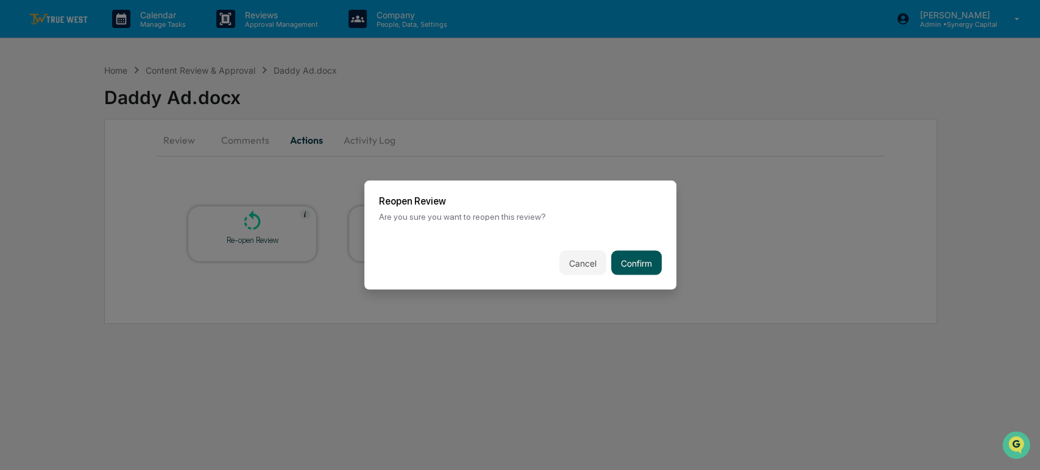
click at [655, 264] on button "Confirm" at bounding box center [636, 263] width 51 height 24
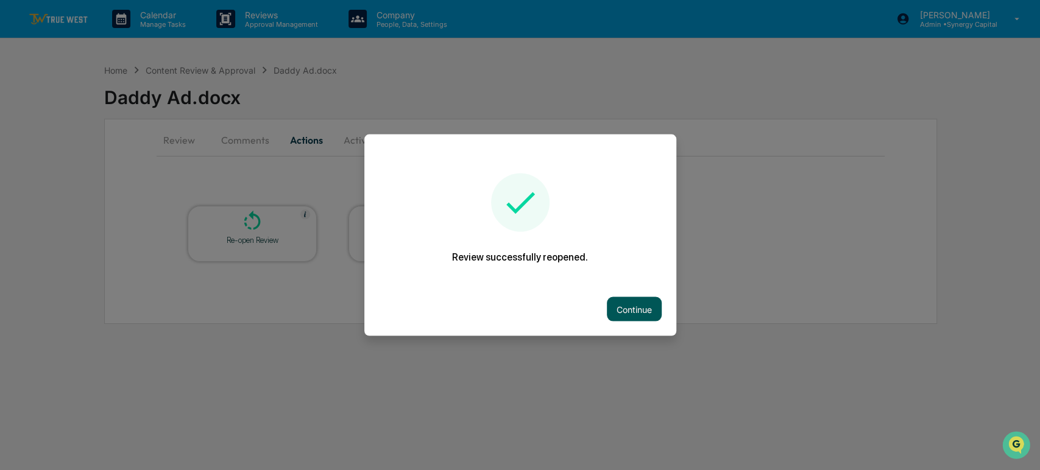
click at [641, 317] on button "Continue" at bounding box center [634, 309] width 55 height 24
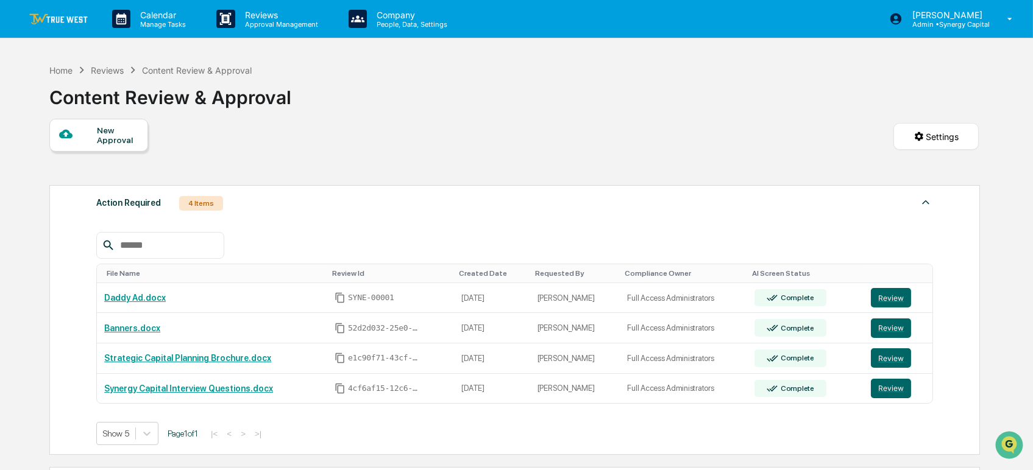
click at [560, 116] on div "Home Reviews Content Review & Approval Content Review & Approval" at bounding box center [514, 88] width 930 height 61
